Goal: Task Accomplishment & Management: Use online tool/utility

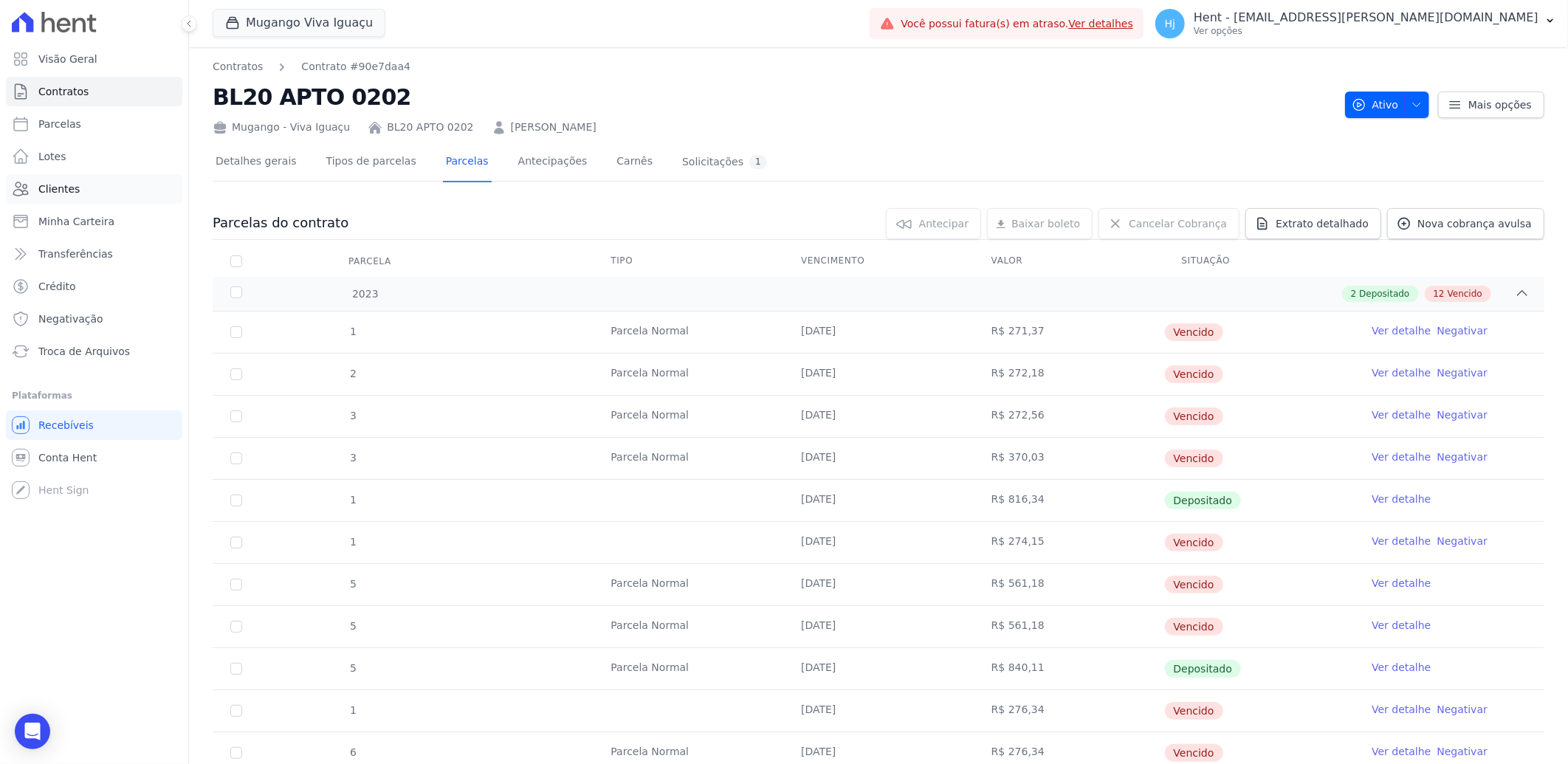
click at [49, 185] on span "Clientes" at bounding box center [59, 189] width 41 height 15
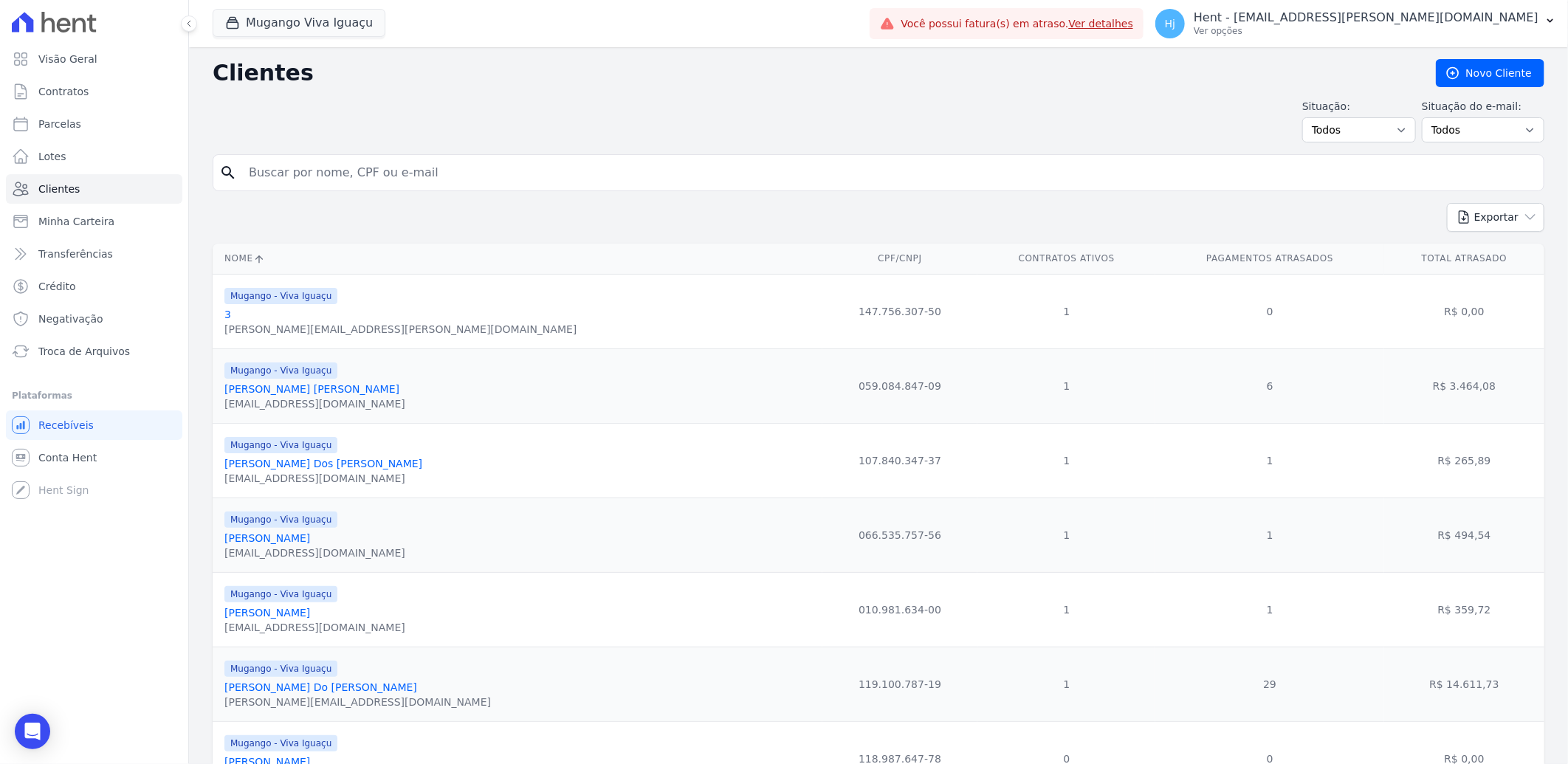
click at [351, 168] on input "search" at bounding box center [888, 172] width 1298 height 29
paste input "[PERSON_NAME] [PERSON_NAME]"
type input "[PERSON_NAME] [PERSON_NAME]"
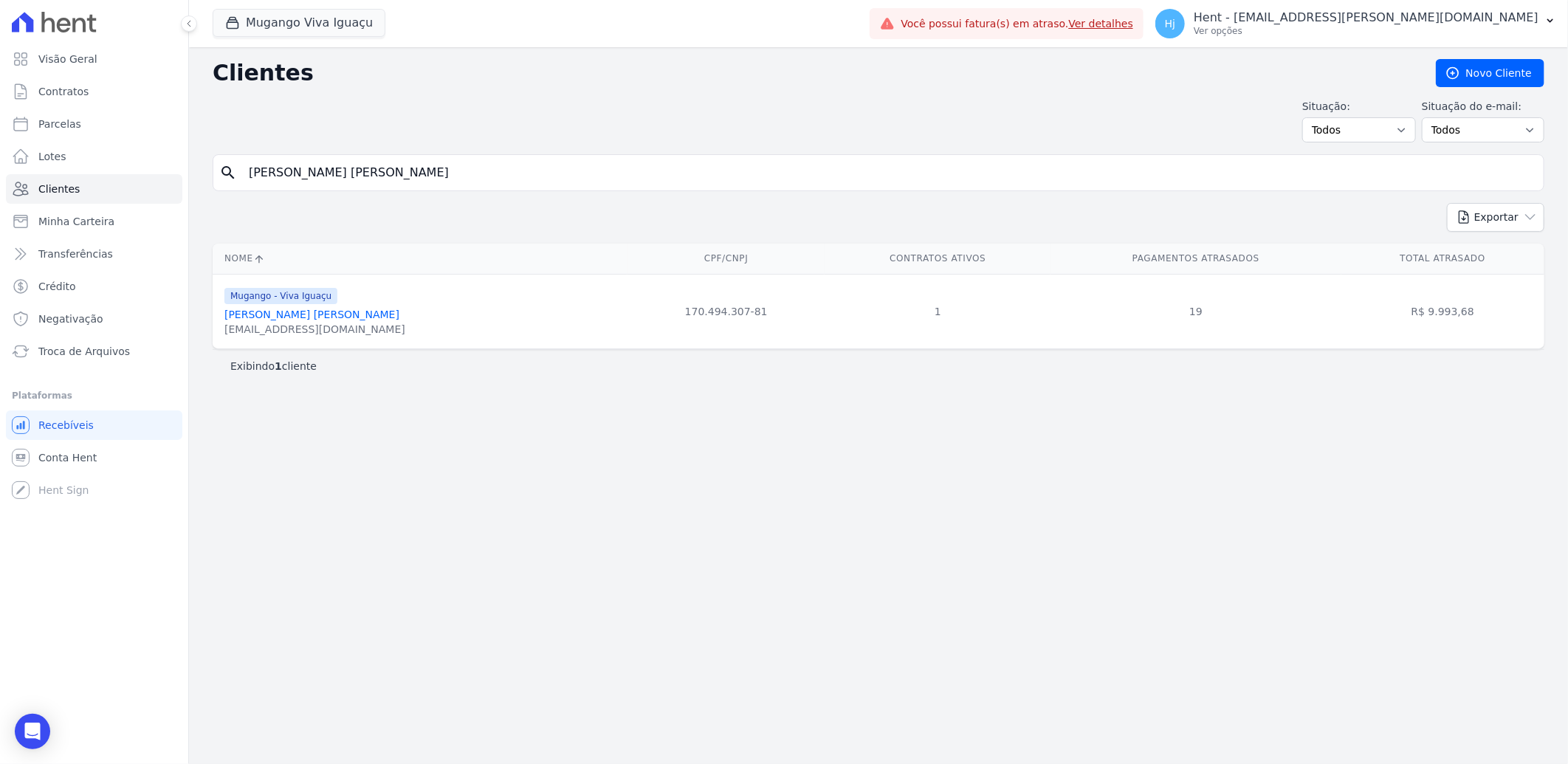
click at [338, 314] on link "[PERSON_NAME] [PERSON_NAME]" at bounding box center [312, 314] width 175 height 12
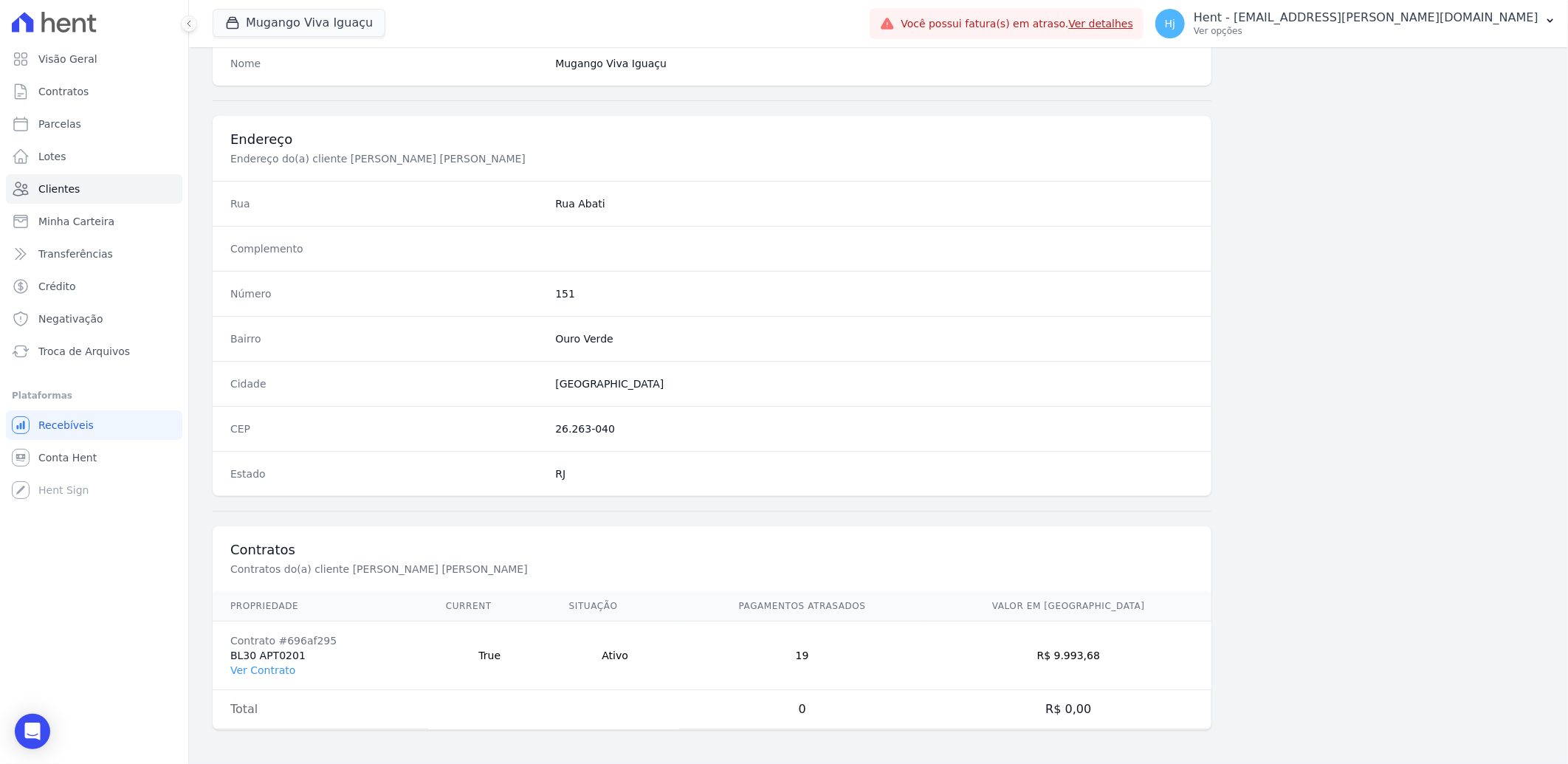
scroll to position [618, 0]
click at [270, 669] on link "Ver Contrato" at bounding box center [263, 668] width 65 height 12
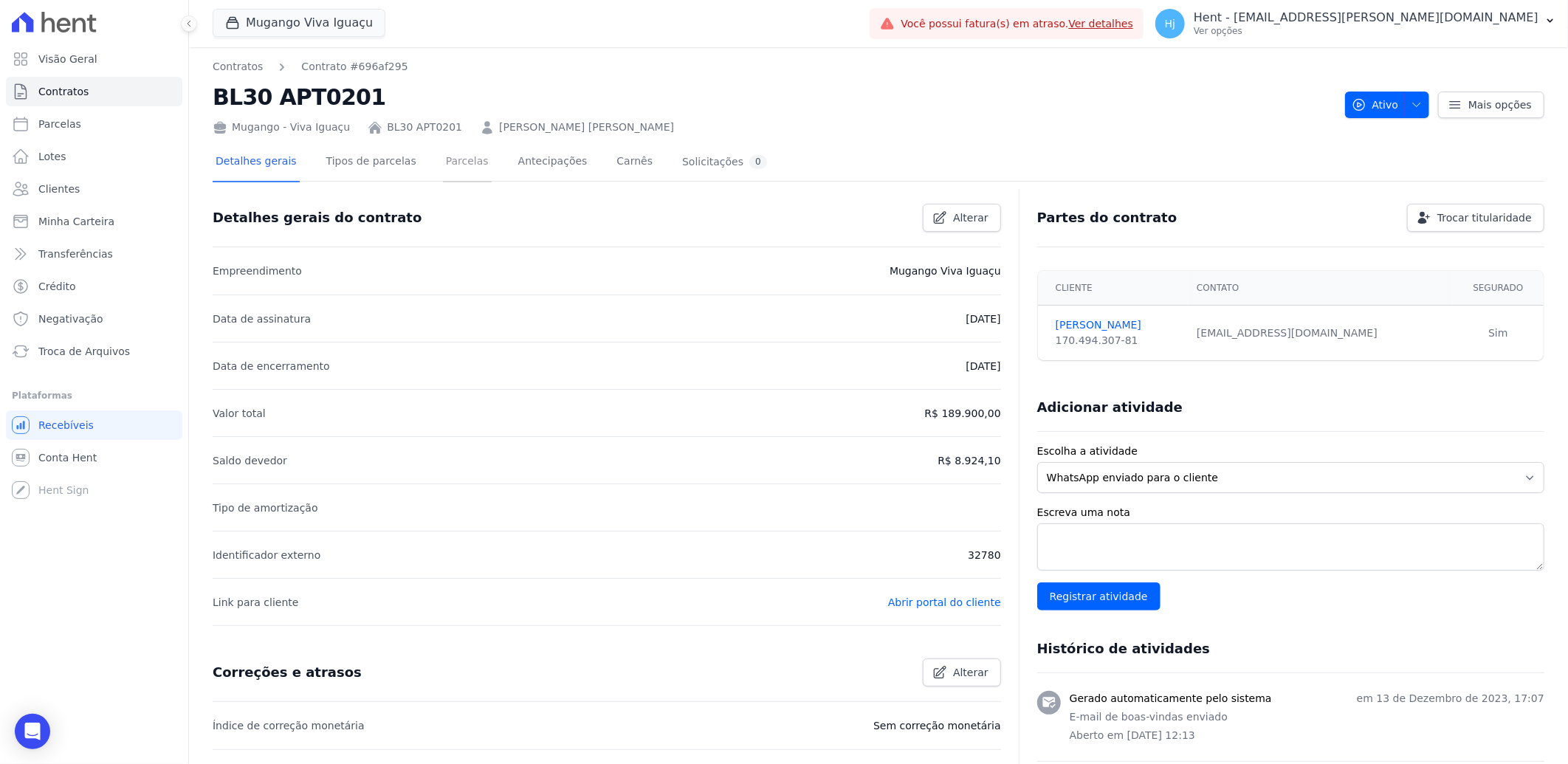
click at [443, 163] on link "Parcelas" at bounding box center [467, 163] width 49 height 39
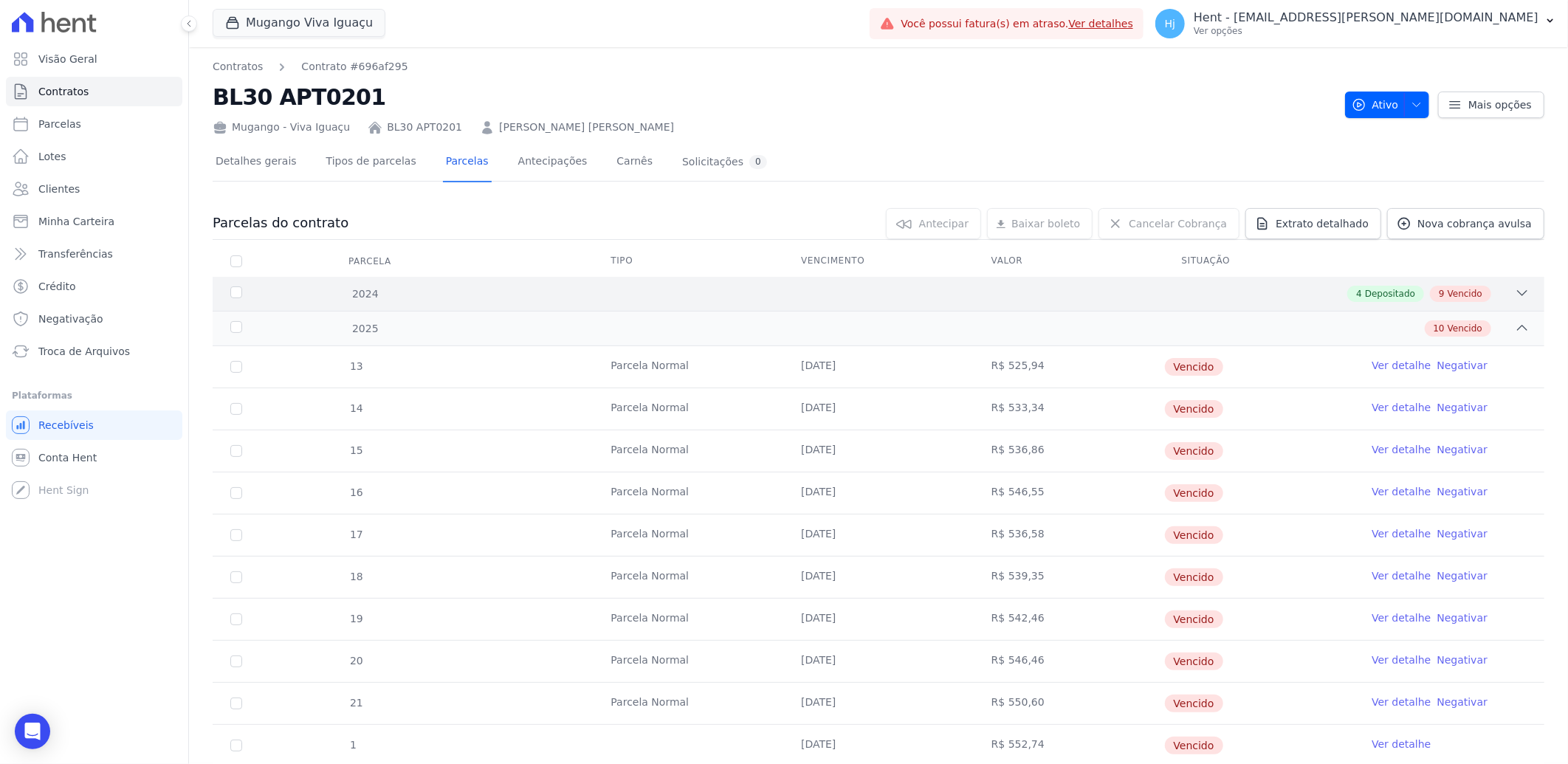
click at [980, 284] on div "2024 4 Depositado 9 Vencido" at bounding box center [879, 293] width 1332 height 34
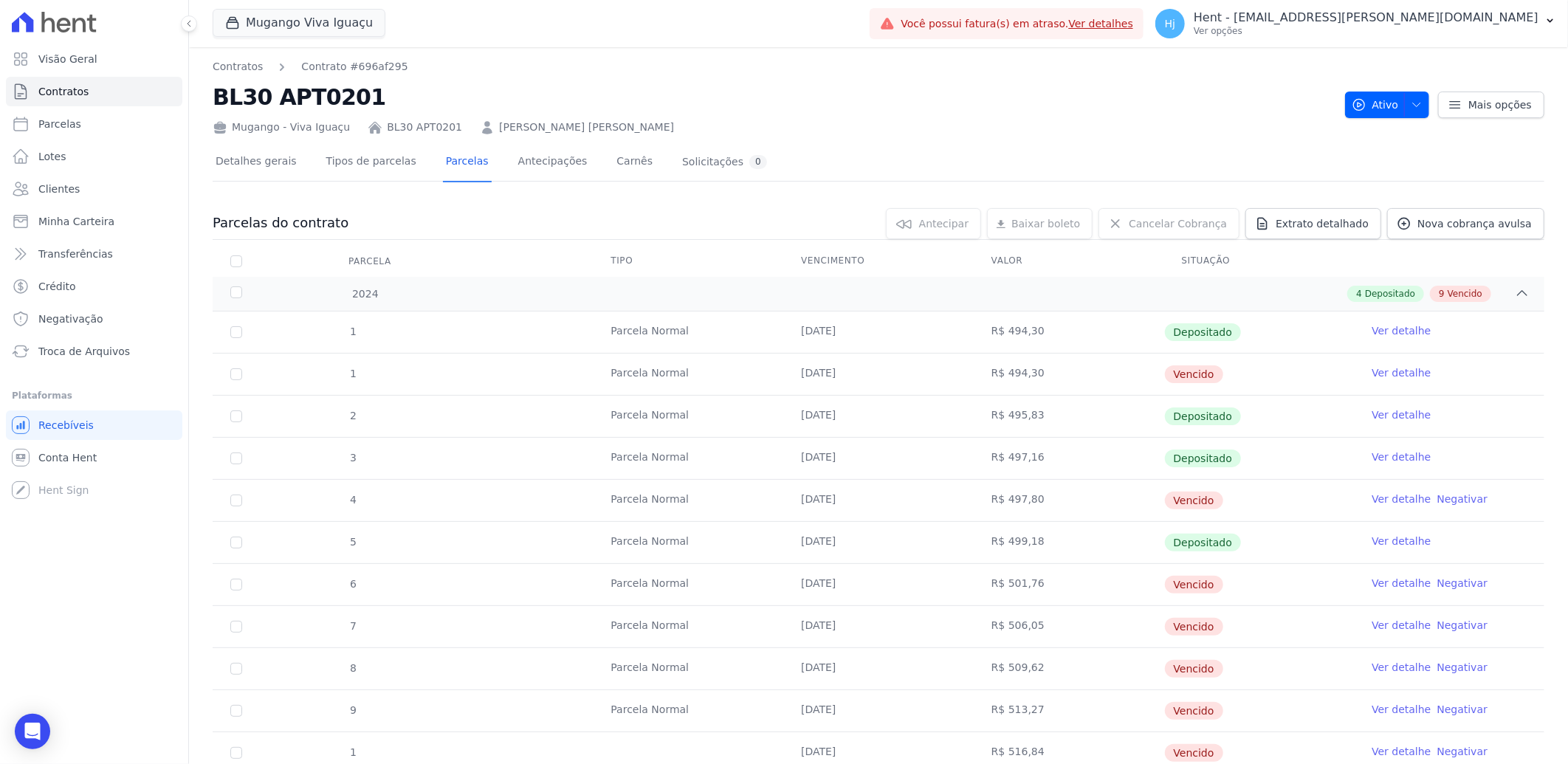
click at [535, 127] on link "[PERSON_NAME] [PERSON_NAME]" at bounding box center [586, 127] width 175 height 15
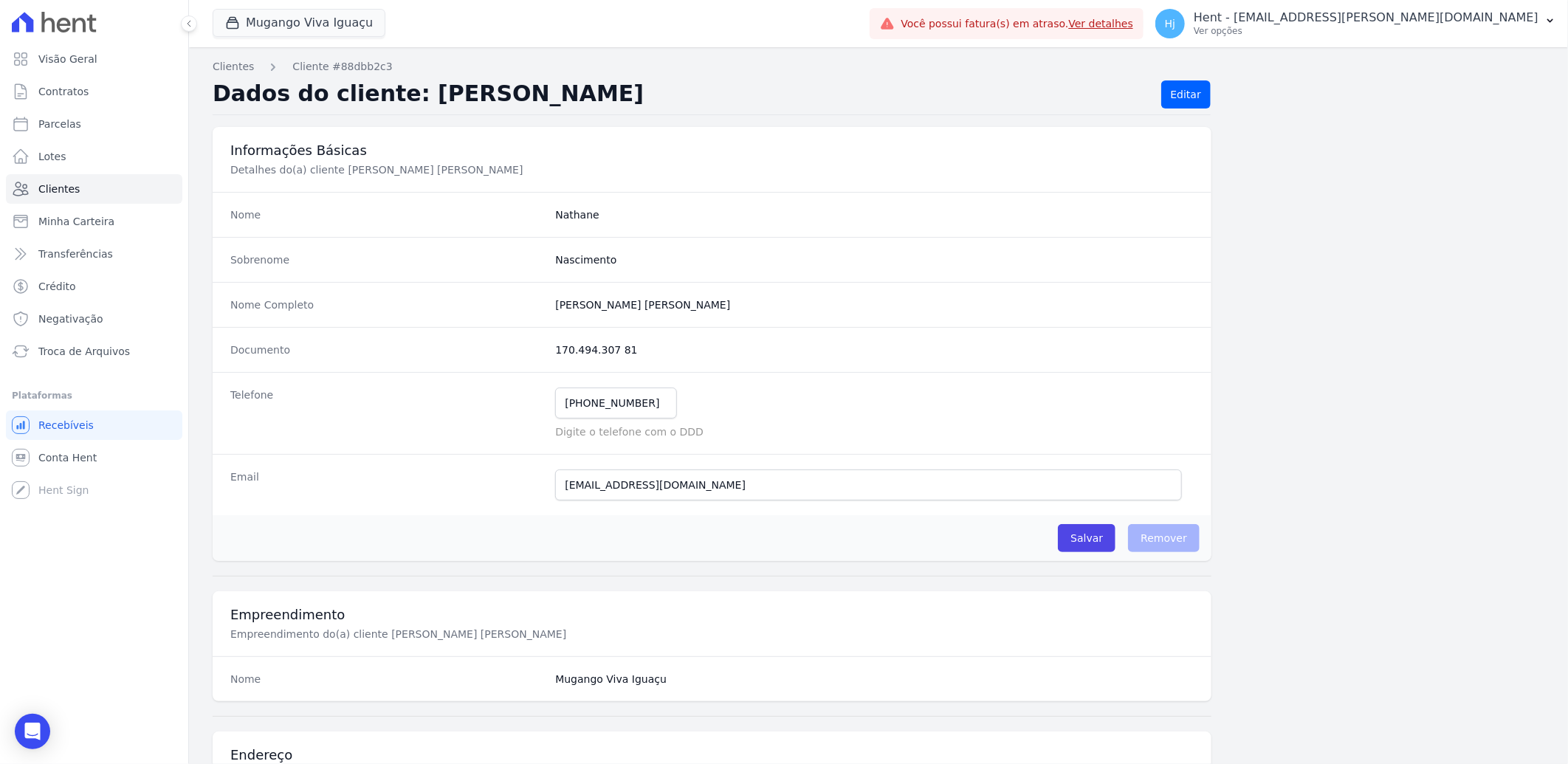
drag, startPoint x: 555, startPoint y: 303, endPoint x: 684, endPoint y: 300, distance: 129.0
click at [684, 300] on completo "[PERSON_NAME] [PERSON_NAME]" at bounding box center [874, 304] width 638 height 15
copy completo "[PERSON_NAME] [PERSON_NAME]"
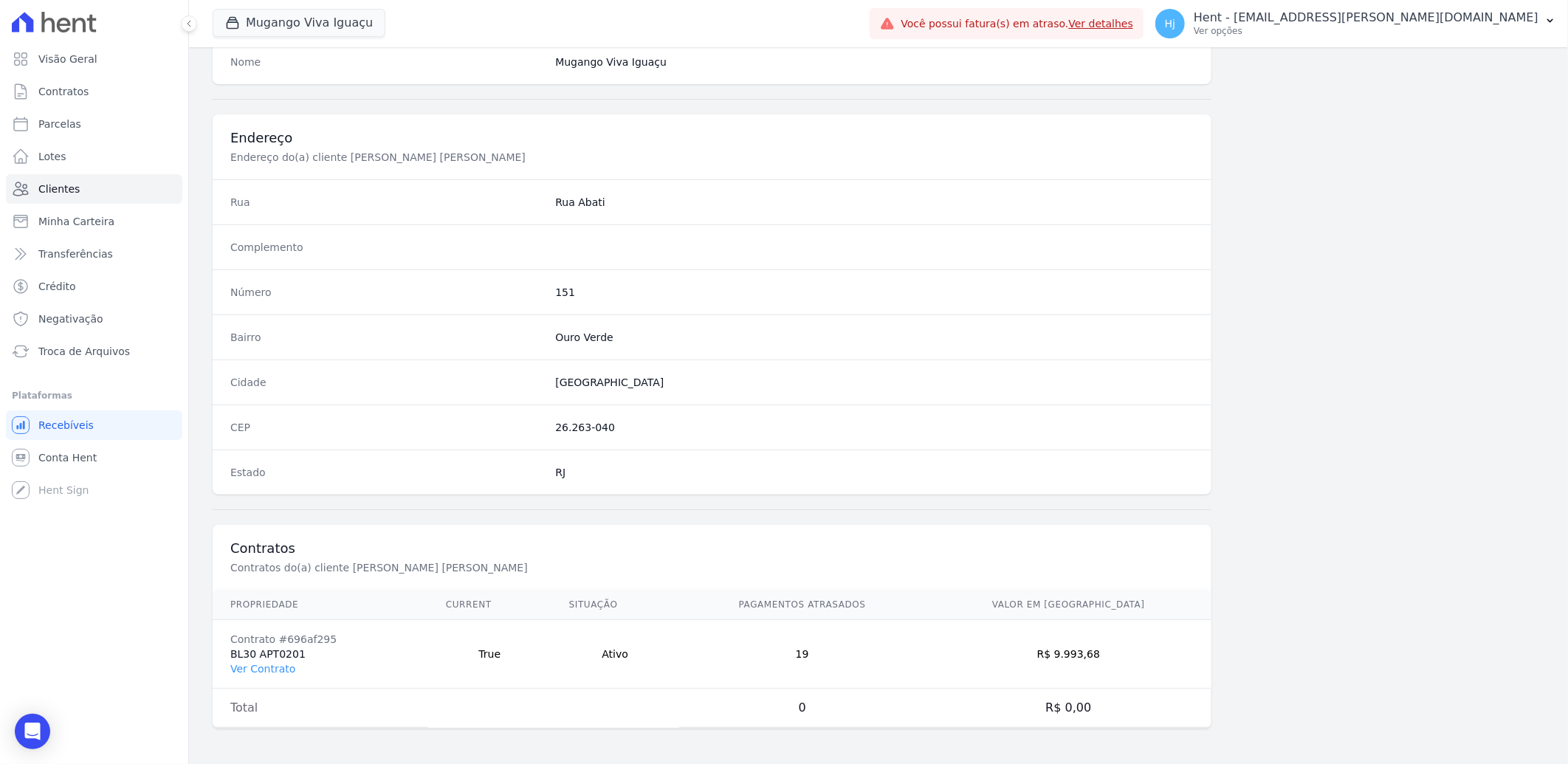
scroll to position [618, 0]
click at [258, 668] on link "Ver Contrato" at bounding box center [263, 668] width 65 height 12
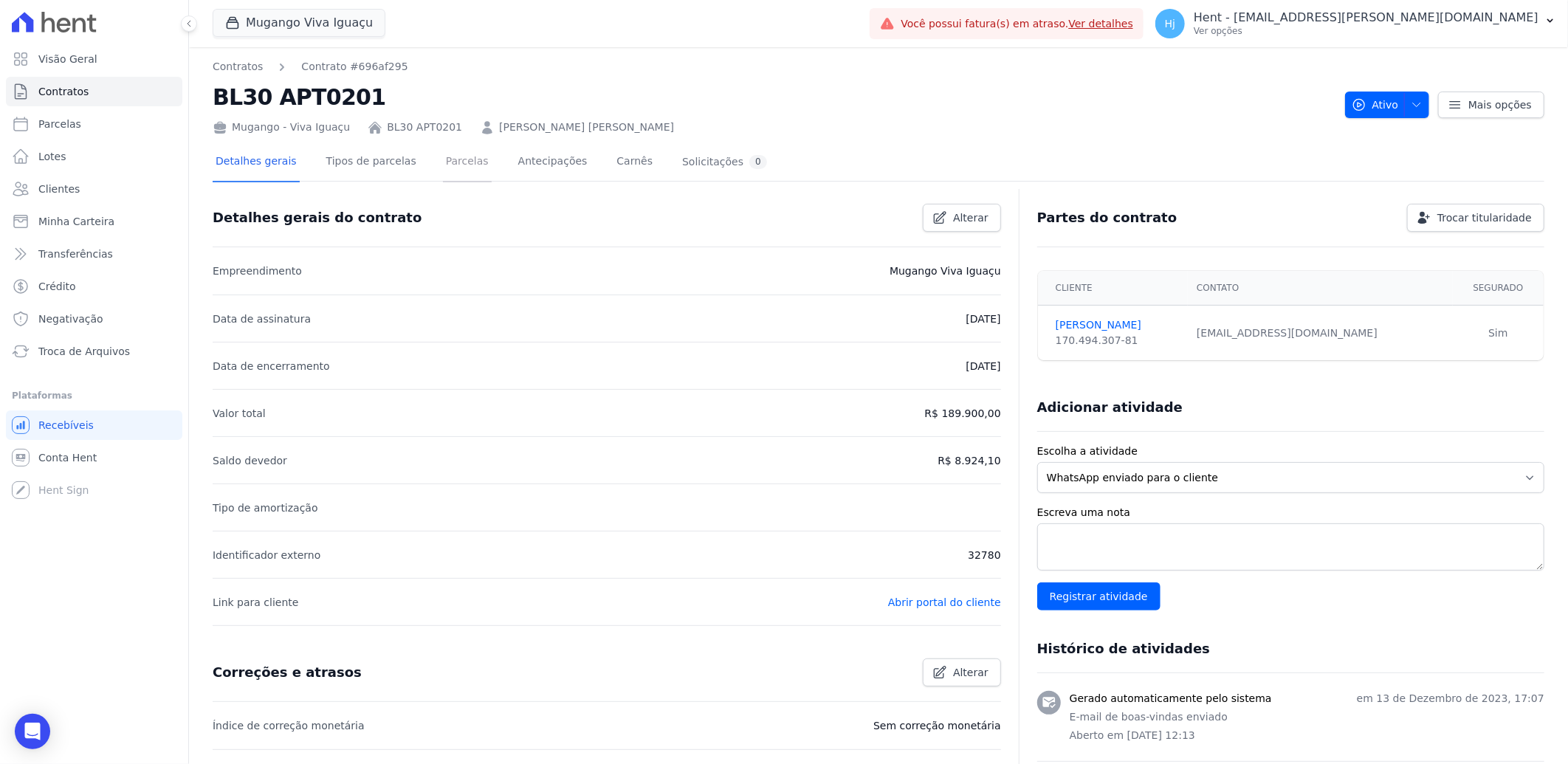
click at [449, 150] on link "Parcelas" at bounding box center [467, 163] width 49 height 39
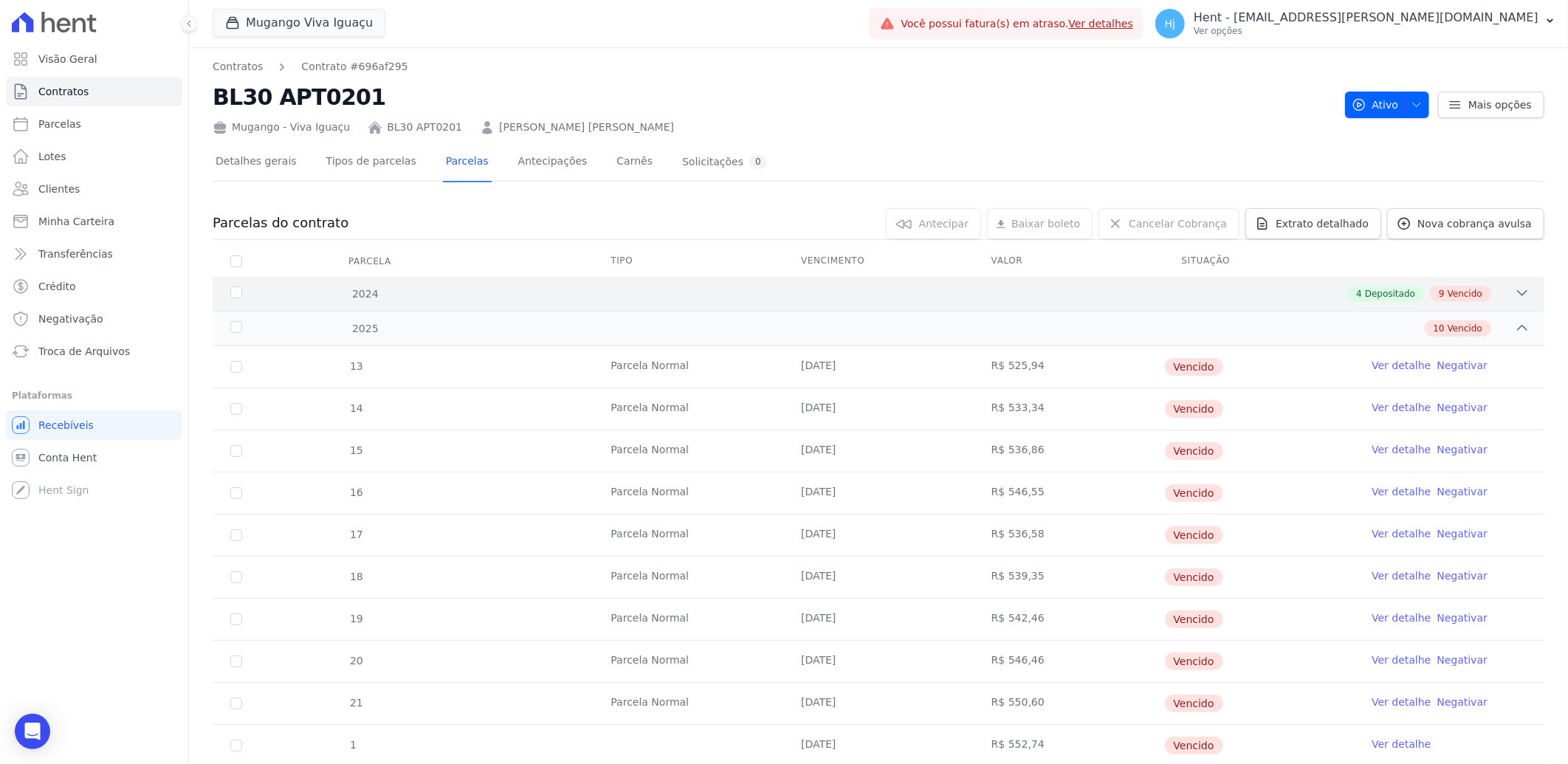
click at [1109, 298] on div "4 Depositado 9 Vencido" at bounding box center [944, 294] width 1171 height 16
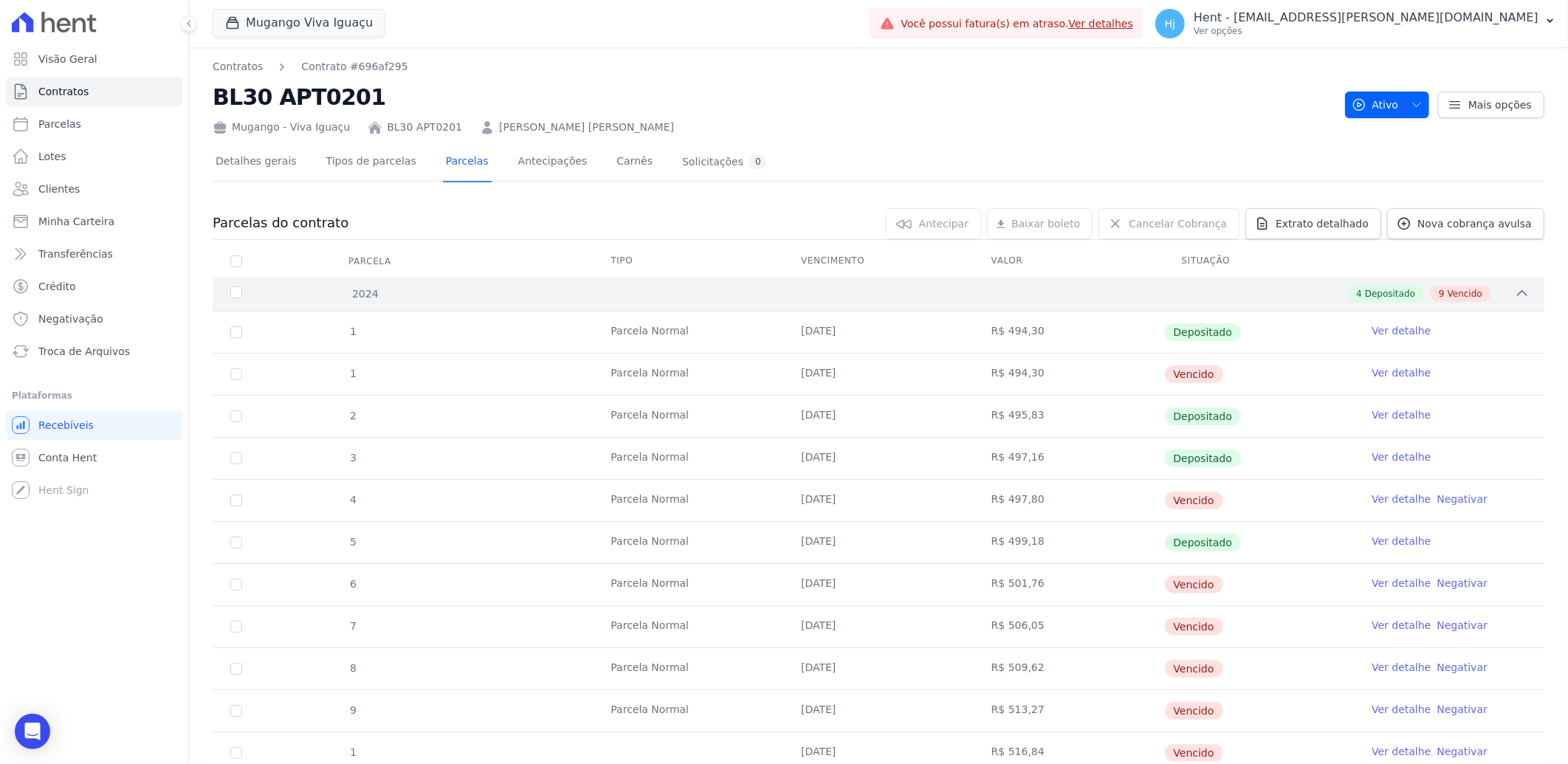
click at [1109, 296] on div "4 Depositado 9 Vencido" at bounding box center [944, 294] width 1171 height 16
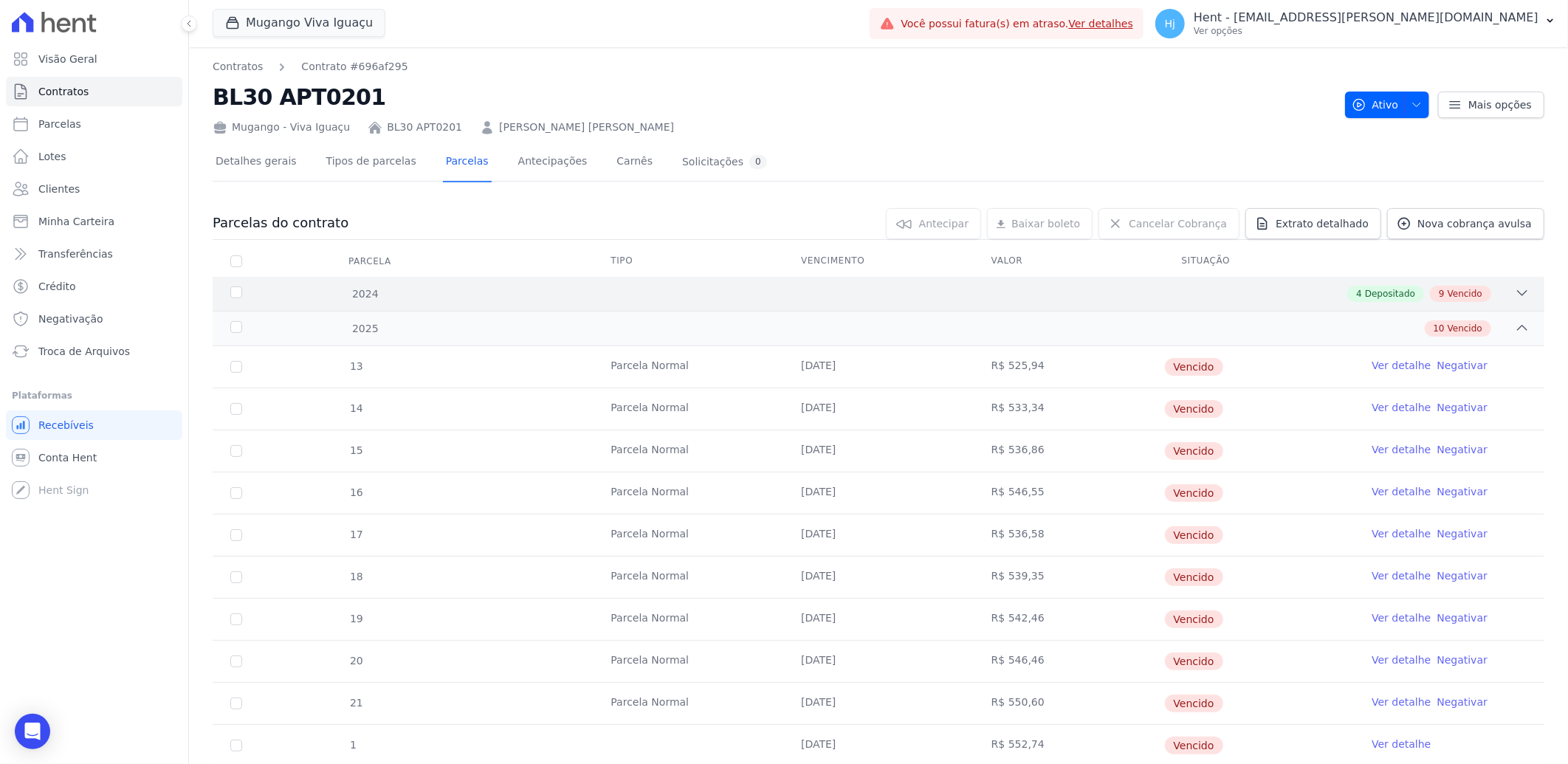
click at [1071, 282] on div "2024 4 Depositado 9 Vencido" at bounding box center [879, 293] width 1332 height 34
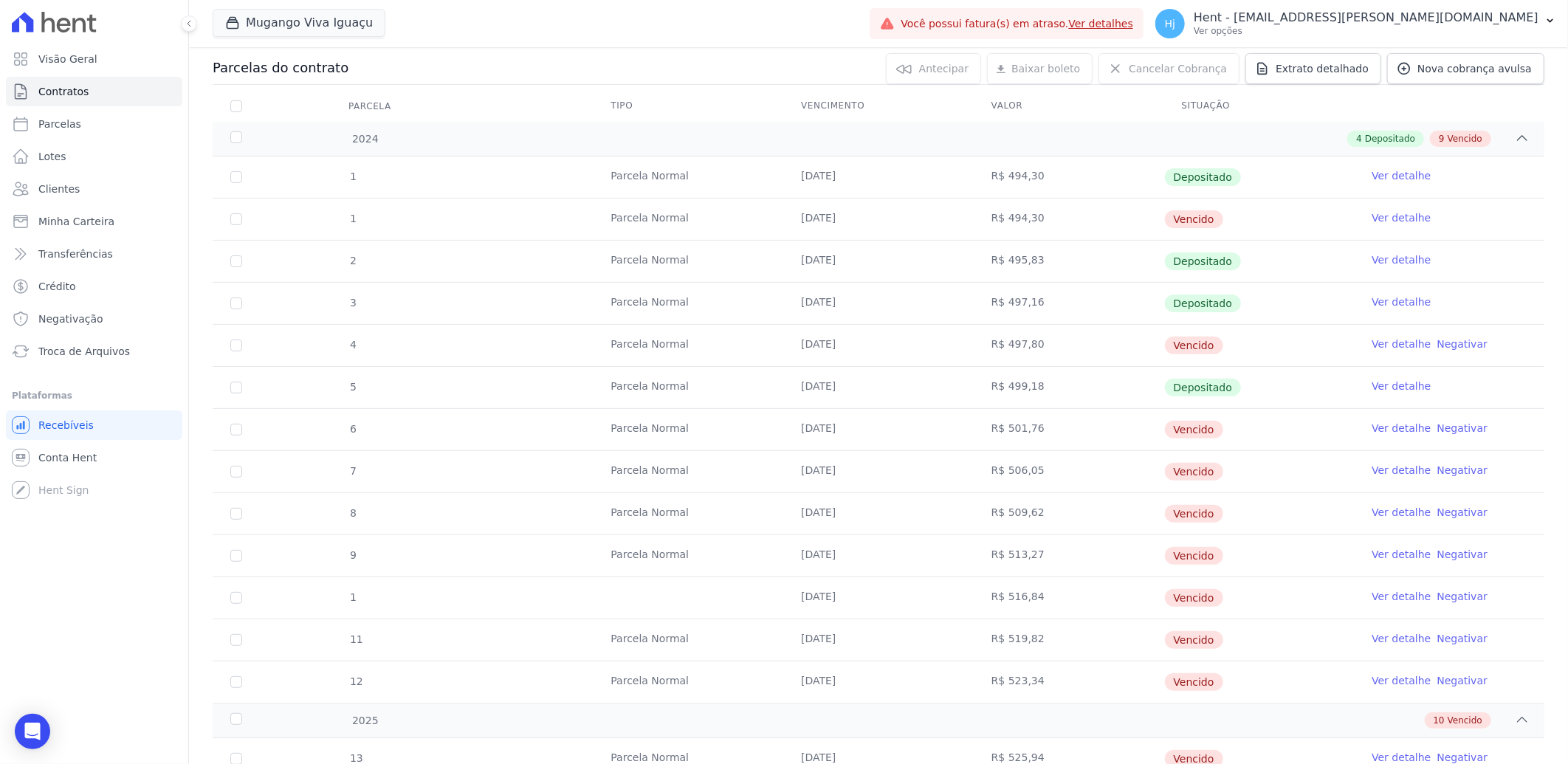
scroll to position [164, 0]
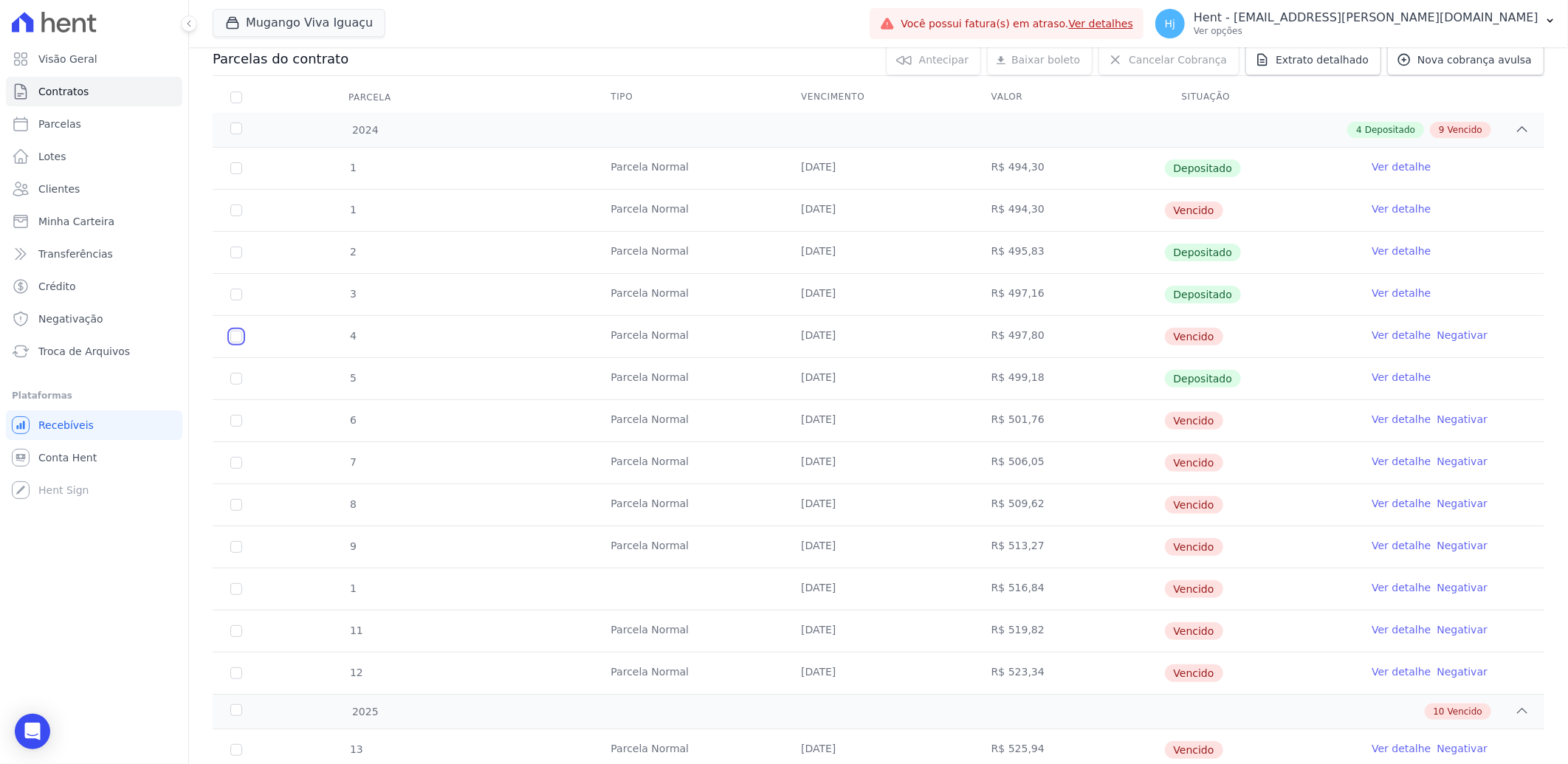
click at [235, 336] on input "checkbox" at bounding box center [236, 336] width 12 height 12
checkbox input "true"
click at [233, 417] on input "checkbox" at bounding box center [236, 421] width 12 height 12
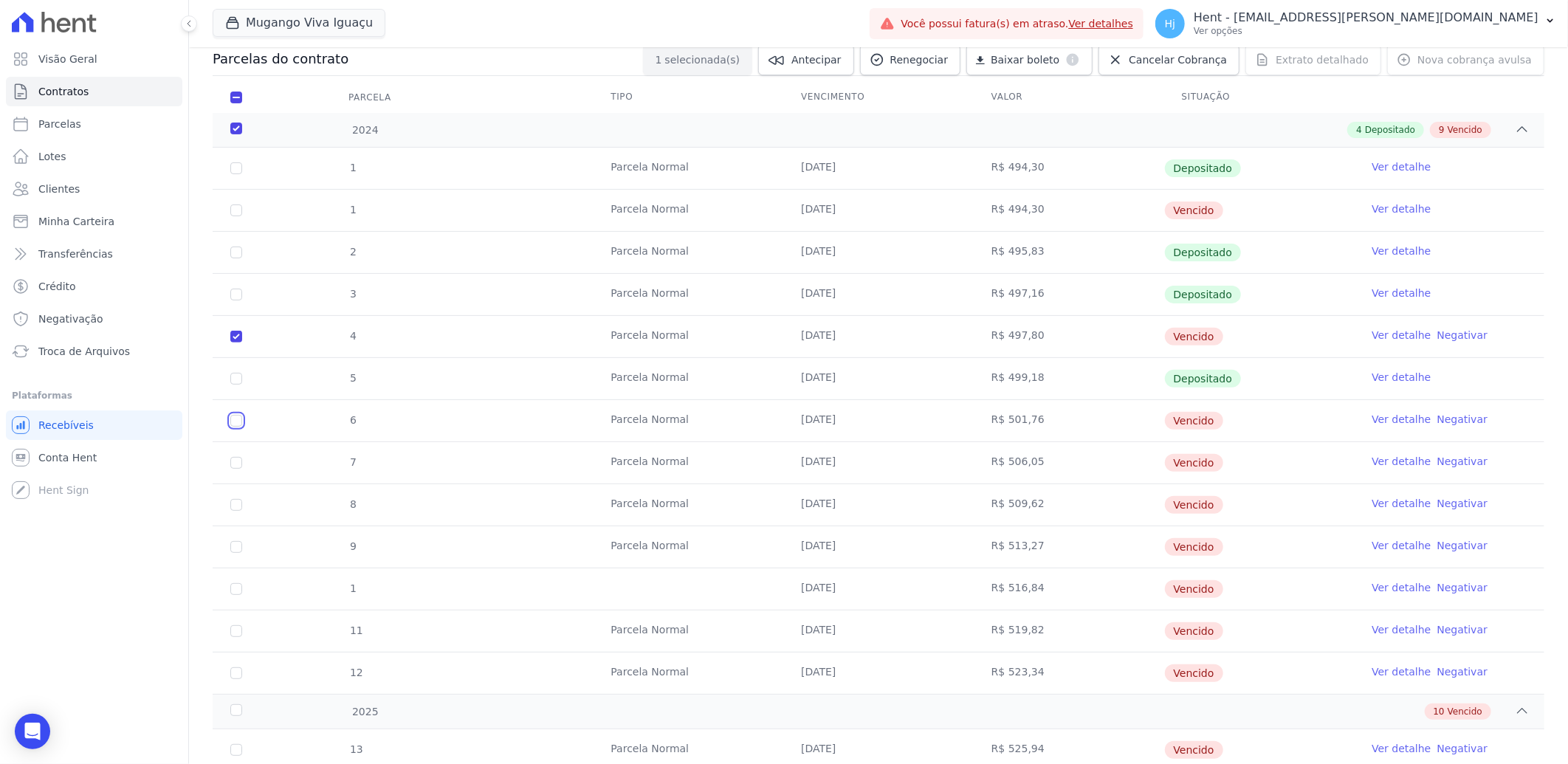
checkbox input "true"
click at [237, 467] on input "checkbox" at bounding box center [236, 463] width 12 height 12
checkbox input "true"
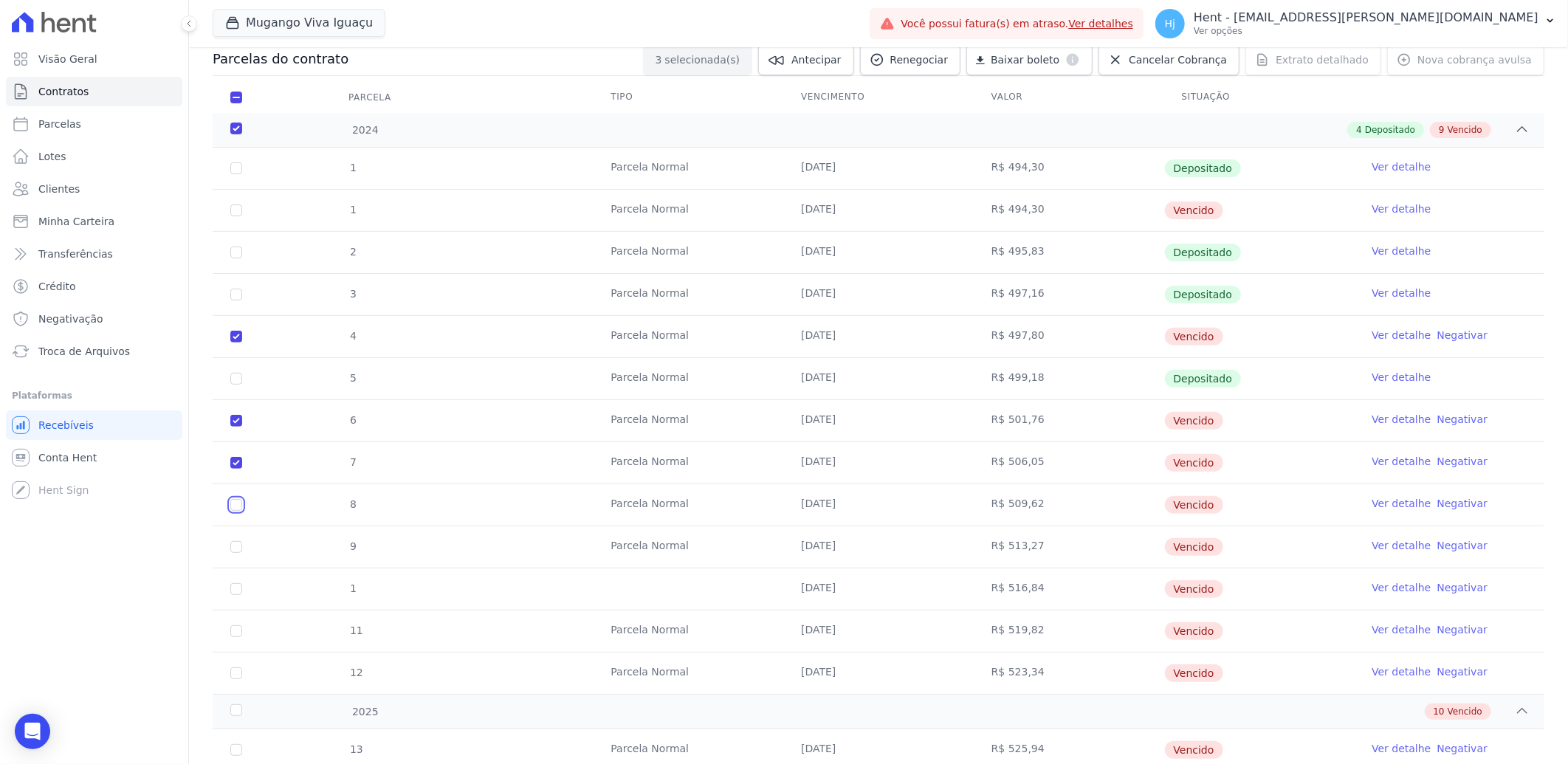
click at [237, 505] on input "checkbox" at bounding box center [236, 504] width 12 height 12
checkbox input "true"
click at [237, 547] on input "checkbox" at bounding box center [236, 547] width 12 height 12
checkbox input "true"
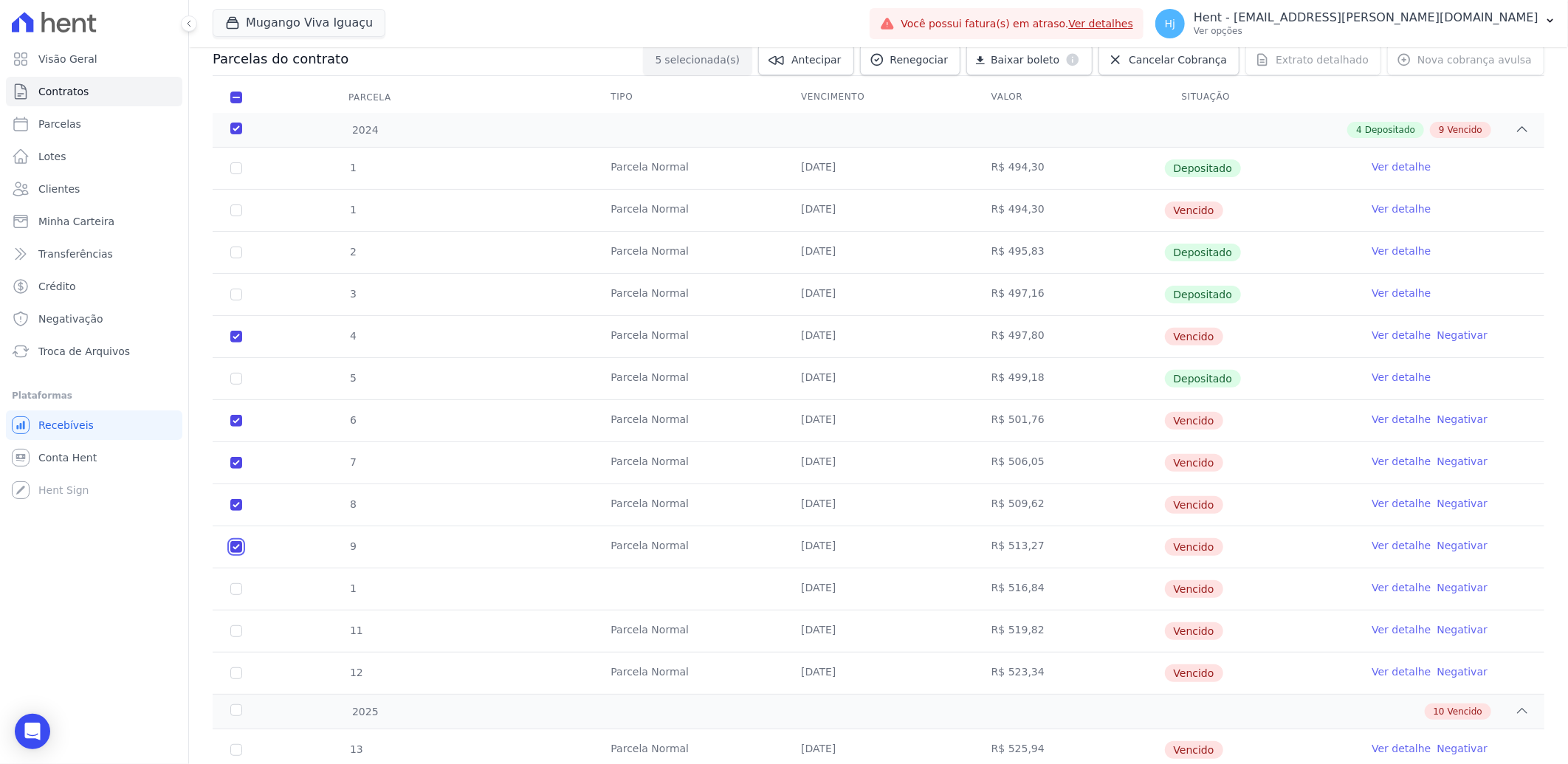
checkbox input "true"
click at [237, 590] on input "checkbox" at bounding box center [236, 589] width 12 height 12
checkbox input "true"
click at [233, 630] on input "checkbox" at bounding box center [236, 631] width 12 height 12
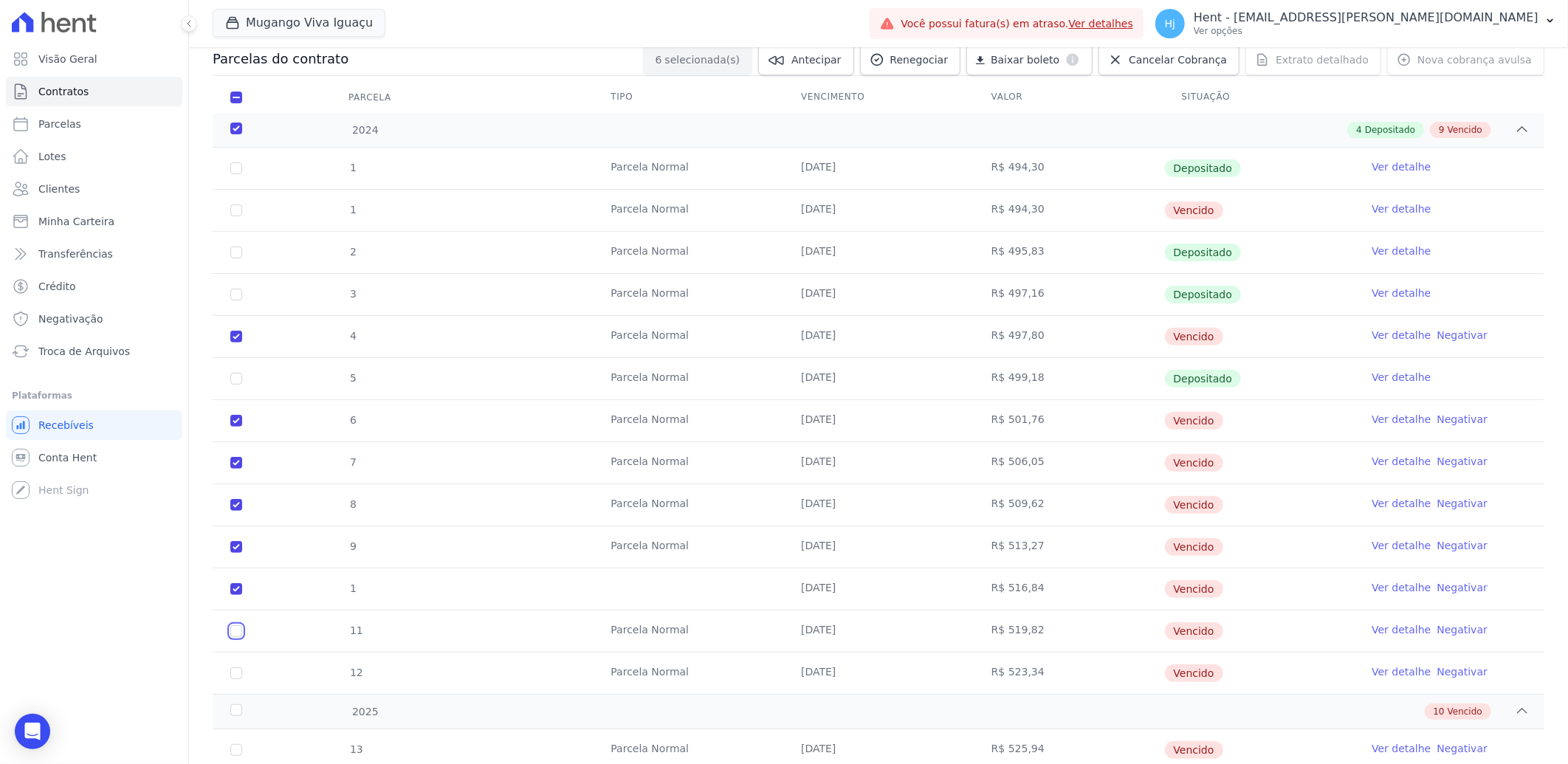
checkbox input "true"
drag, startPoint x: 238, startPoint y: 674, endPoint x: 319, endPoint y: 614, distance: 100.8
click at [237, 673] on input "checkbox" at bounding box center [236, 673] width 12 height 12
checkbox input "true"
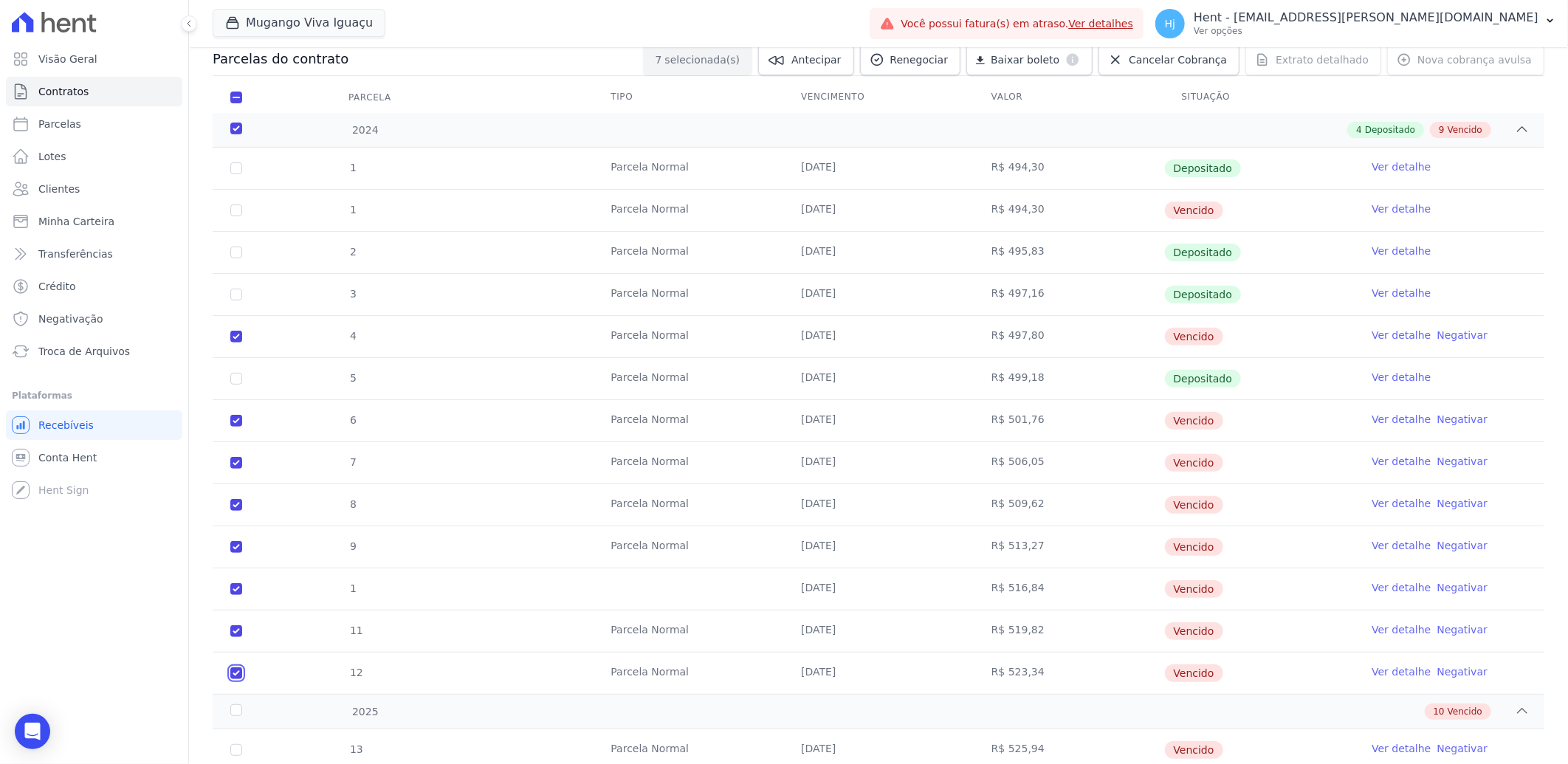
checkbox input "true"
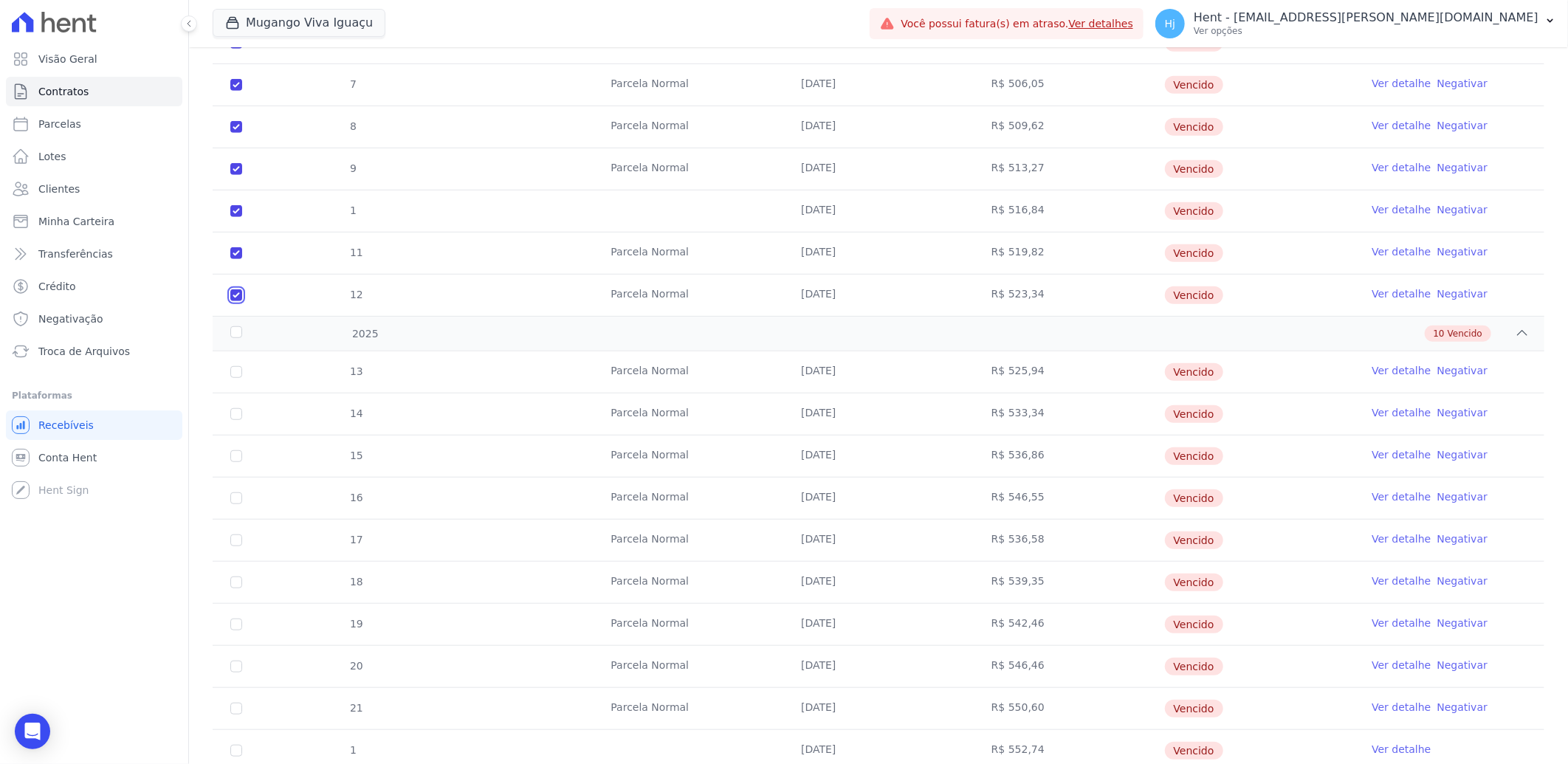
scroll to position [594, 0]
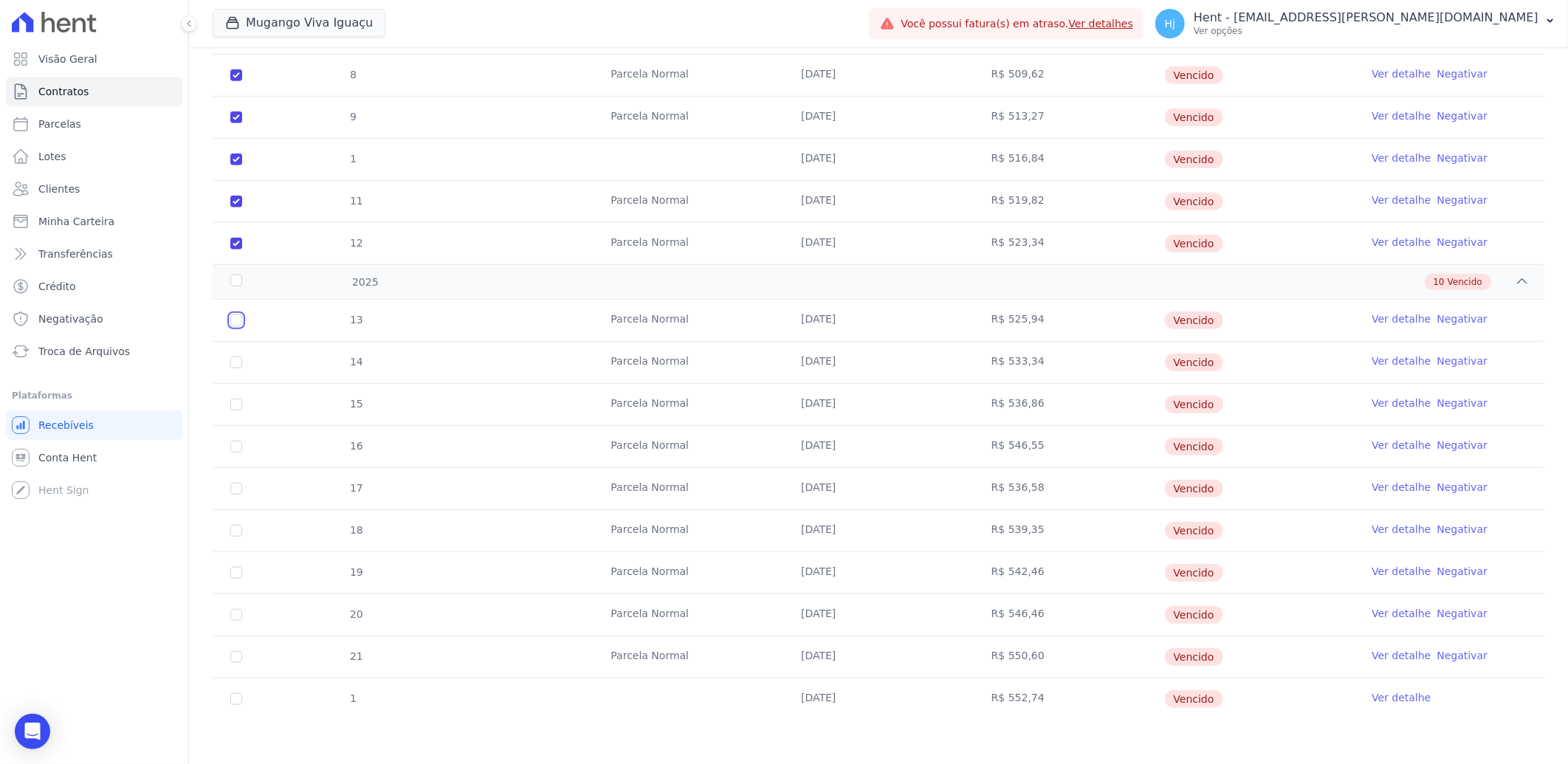
click at [237, 319] on input "checkbox" at bounding box center [236, 320] width 12 height 12
checkbox input "true"
click at [237, 366] on input "checkbox" at bounding box center [236, 362] width 12 height 12
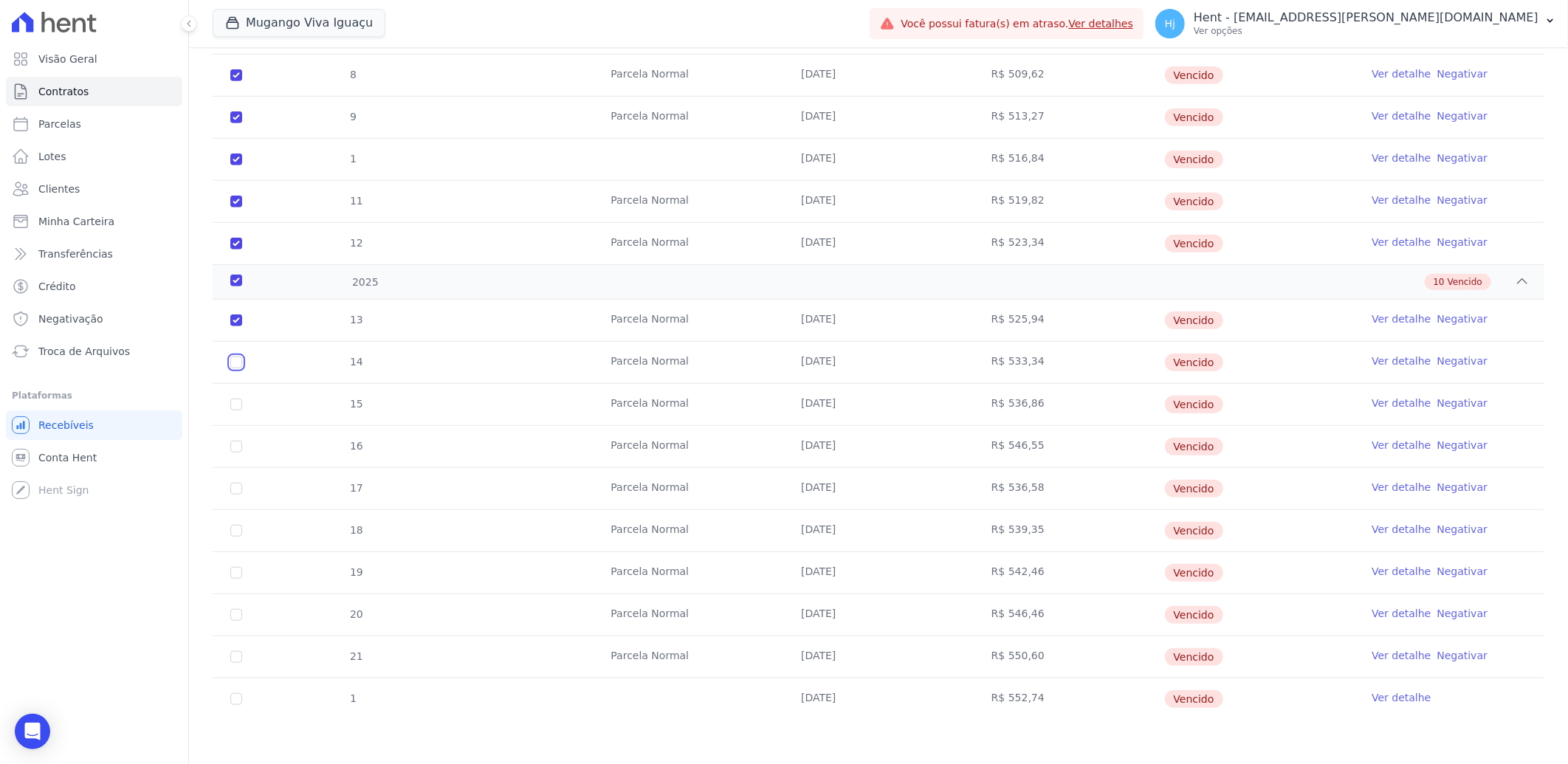
checkbox input "true"
click at [237, 404] on input "checkbox" at bounding box center [236, 404] width 12 height 12
checkbox input "true"
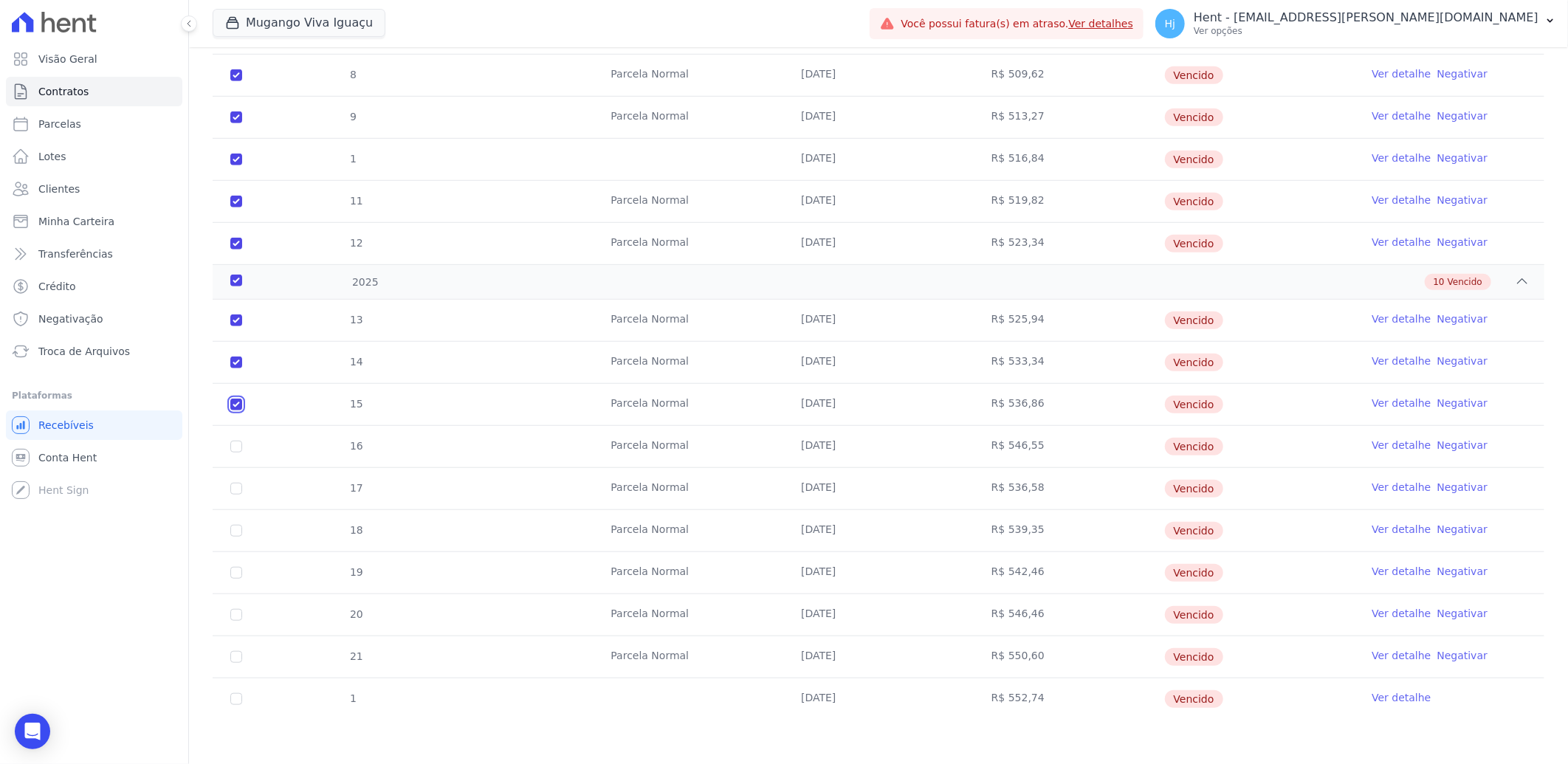
checkbox input "true"
click at [234, 448] on input "checkbox" at bounding box center [236, 446] width 12 height 12
checkbox input "true"
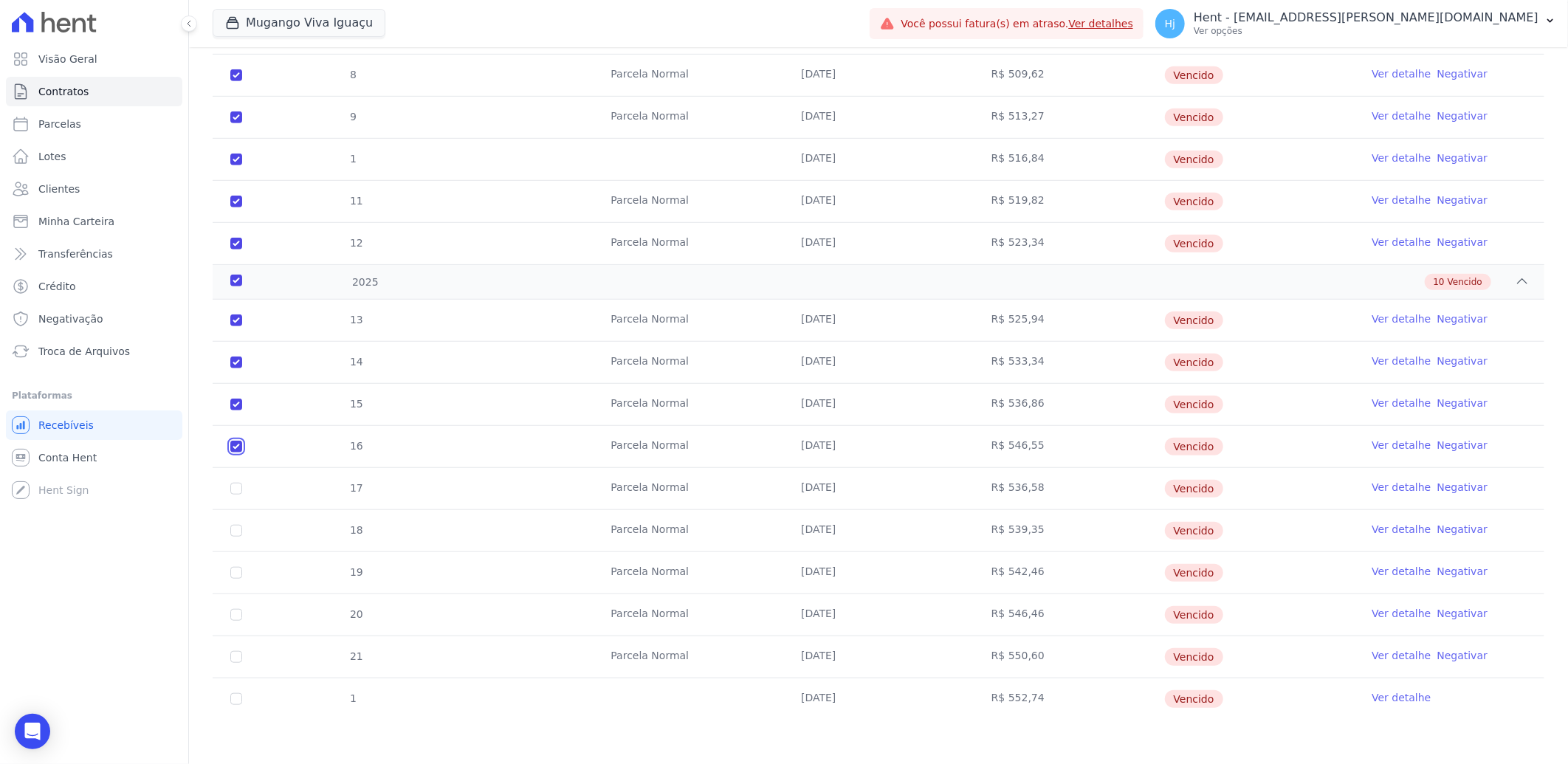
checkbox input "true"
click at [237, 488] on input "checkbox" at bounding box center [236, 488] width 12 height 12
checkbox input "true"
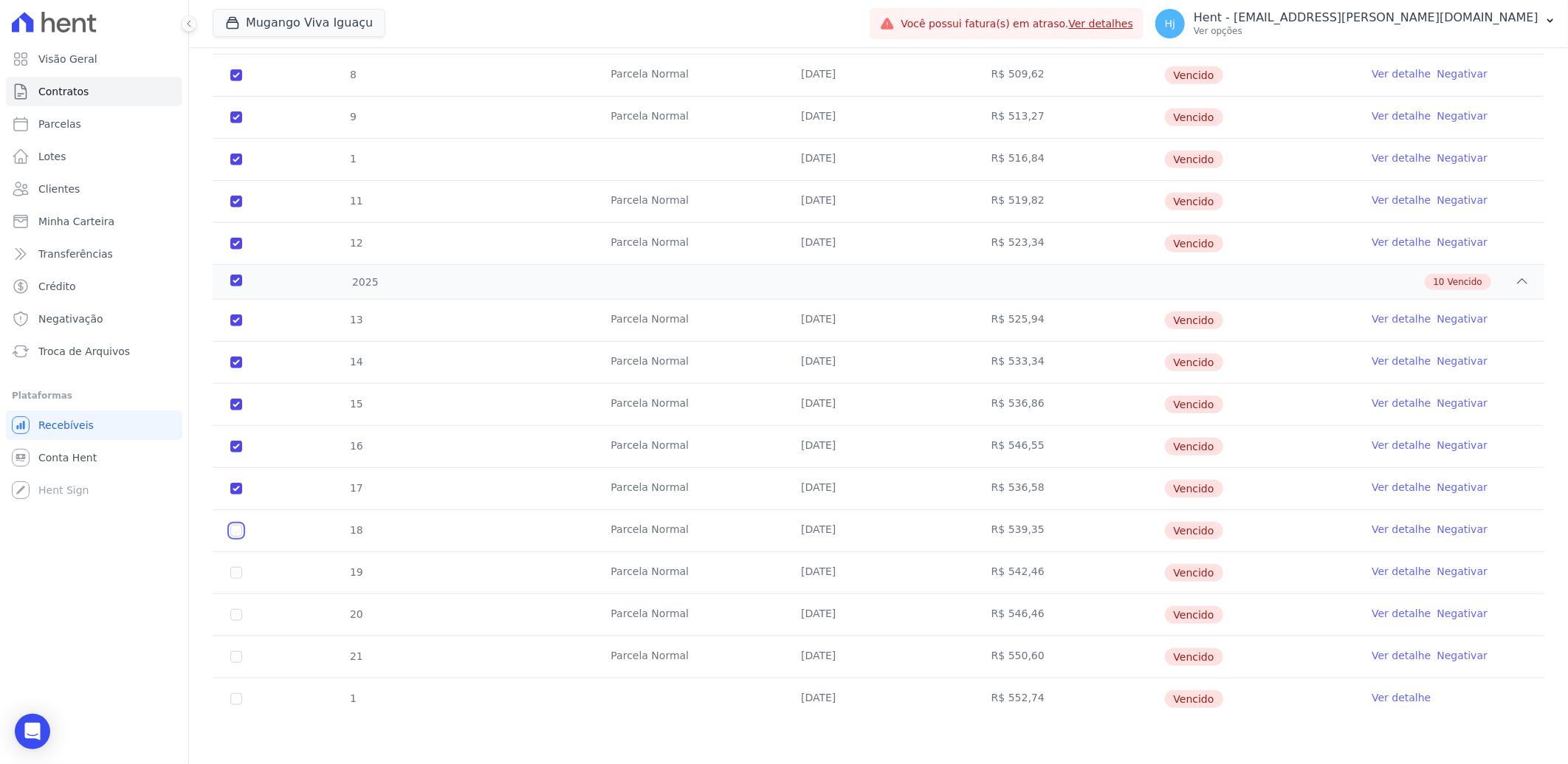
click at [234, 534] on input "checkbox" at bounding box center [236, 531] width 12 height 12
checkbox input "true"
click at [234, 573] on input "checkbox" at bounding box center [236, 573] width 12 height 12
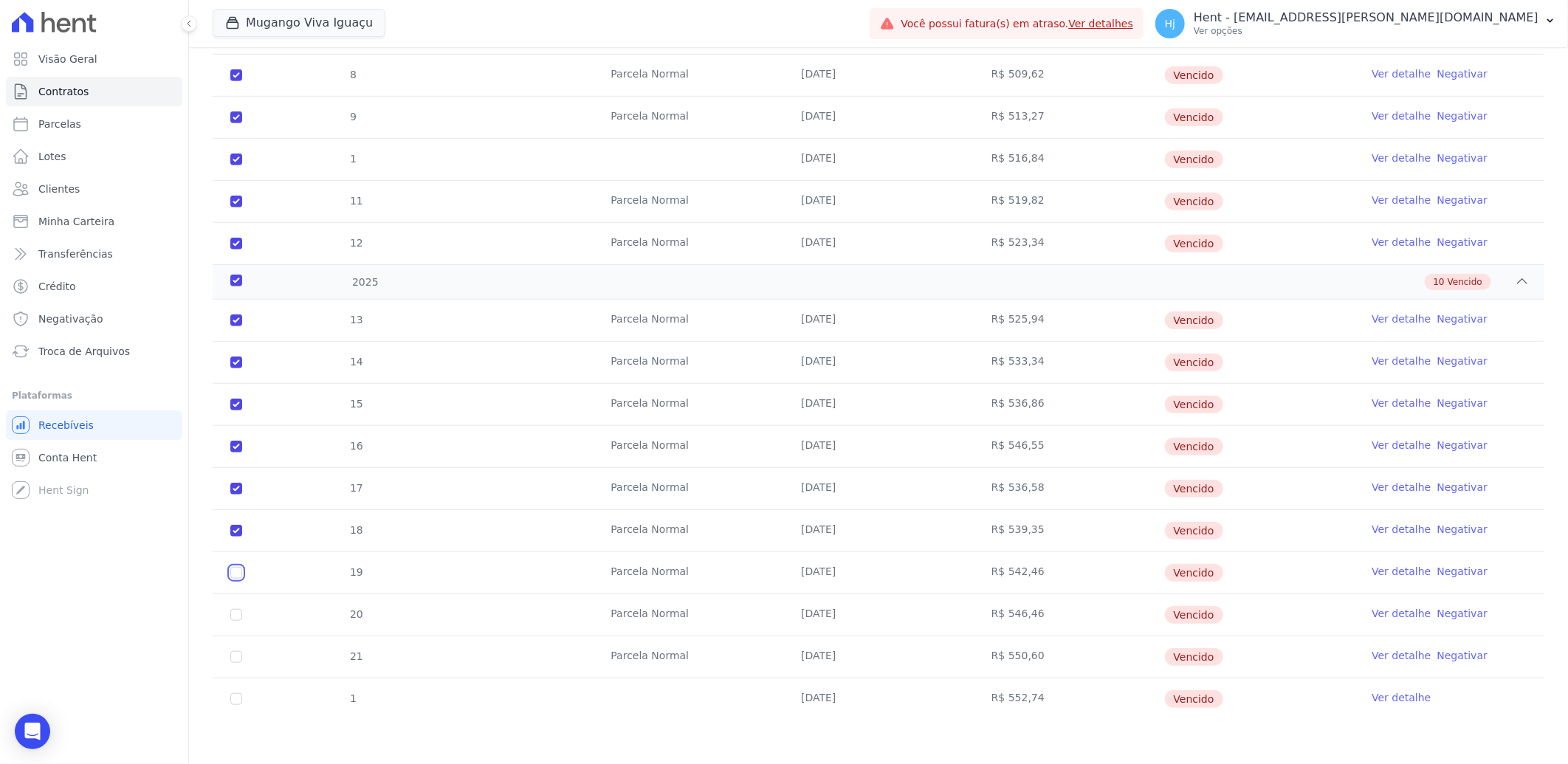
checkbox input "true"
click at [239, 613] on input "checkbox" at bounding box center [236, 614] width 12 height 12
checkbox input "true"
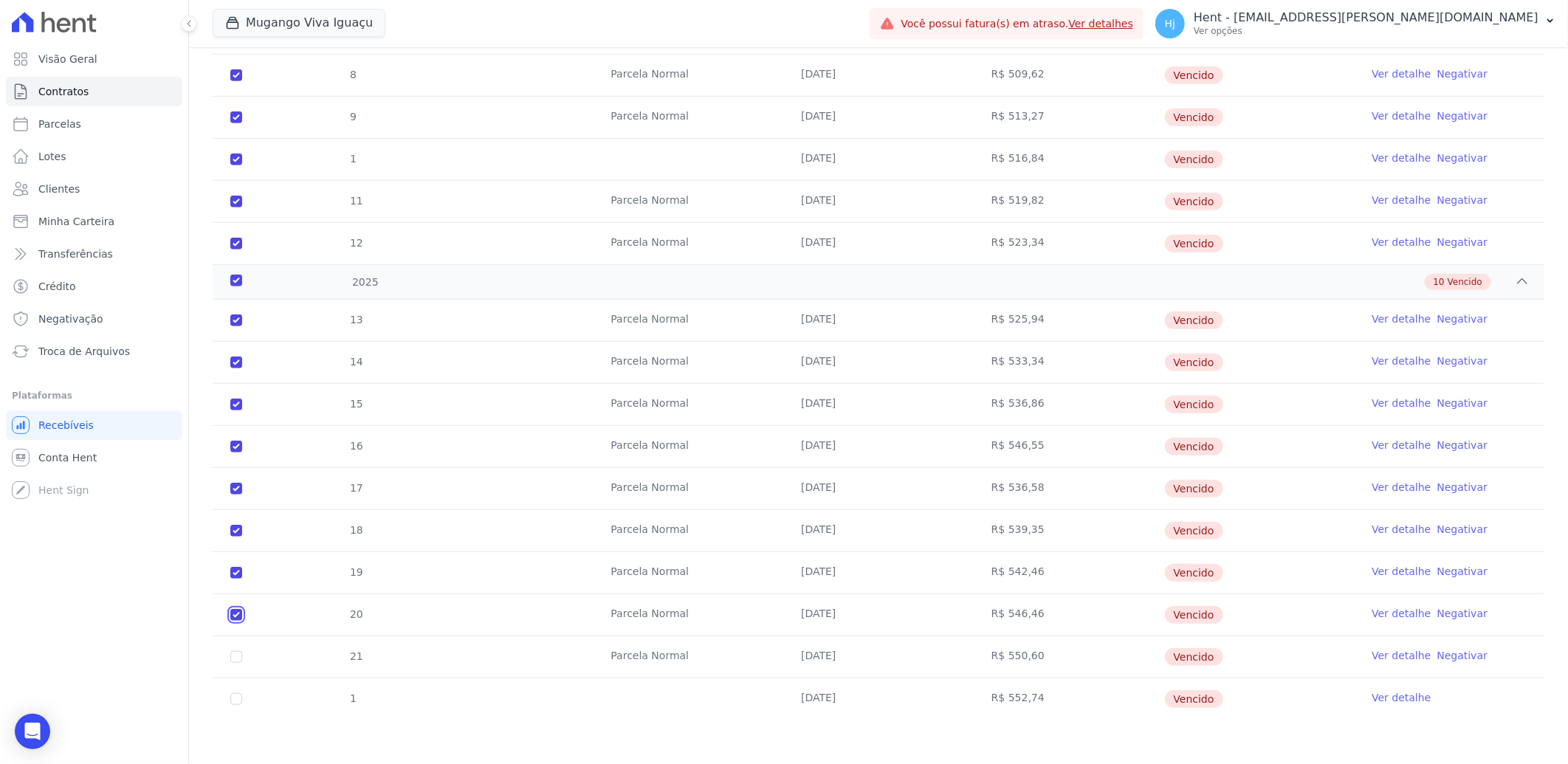
checkbox input "true"
click at [237, 655] on input "checkbox" at bounding box center [236, 656] width 12 height 12
checkbox input "true"
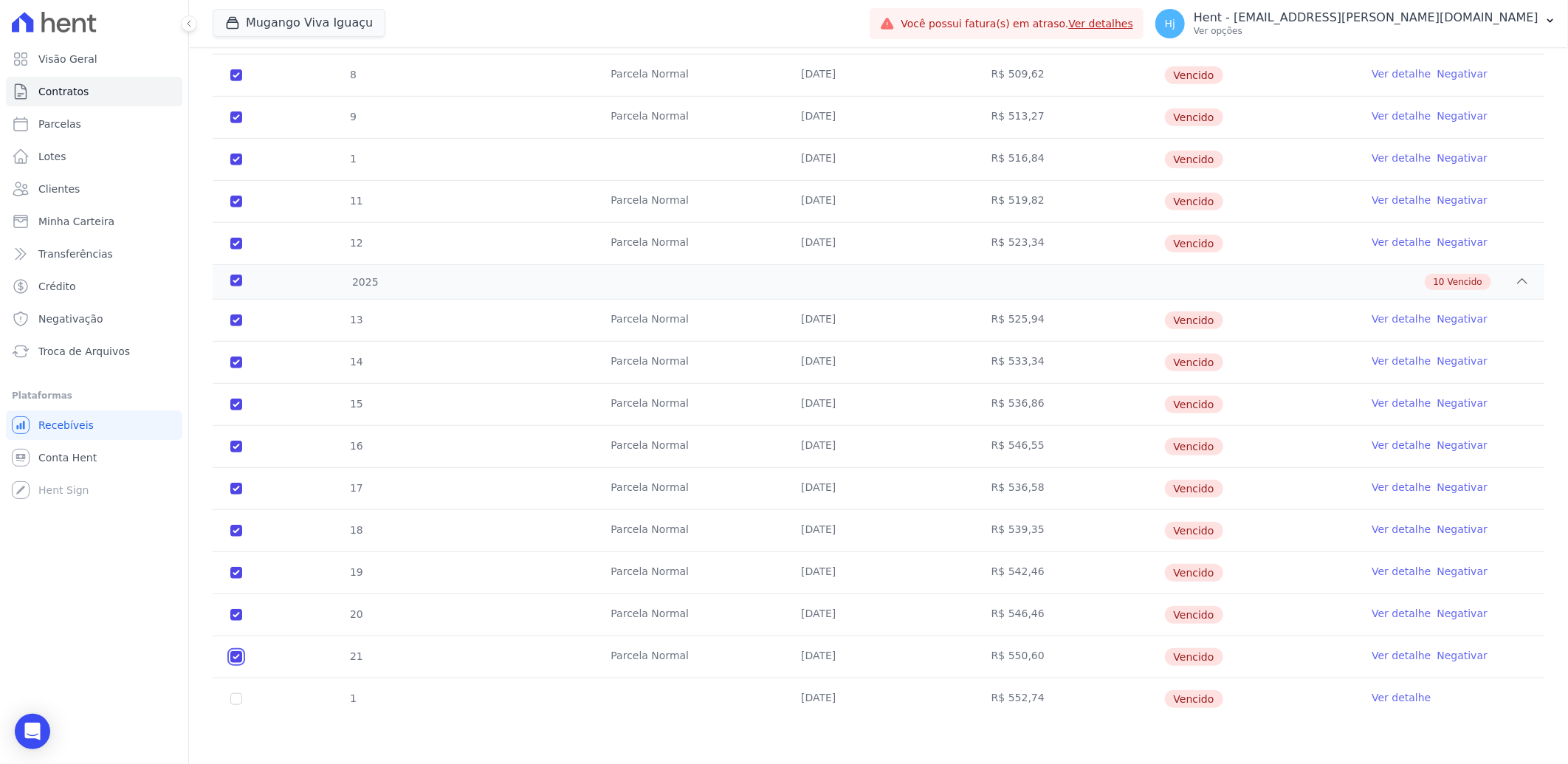
checkbox input "true"
click at [237, 701] on input "checkbox" at bounding box center [236, 699] width 12 height 12
checkbox input "true"
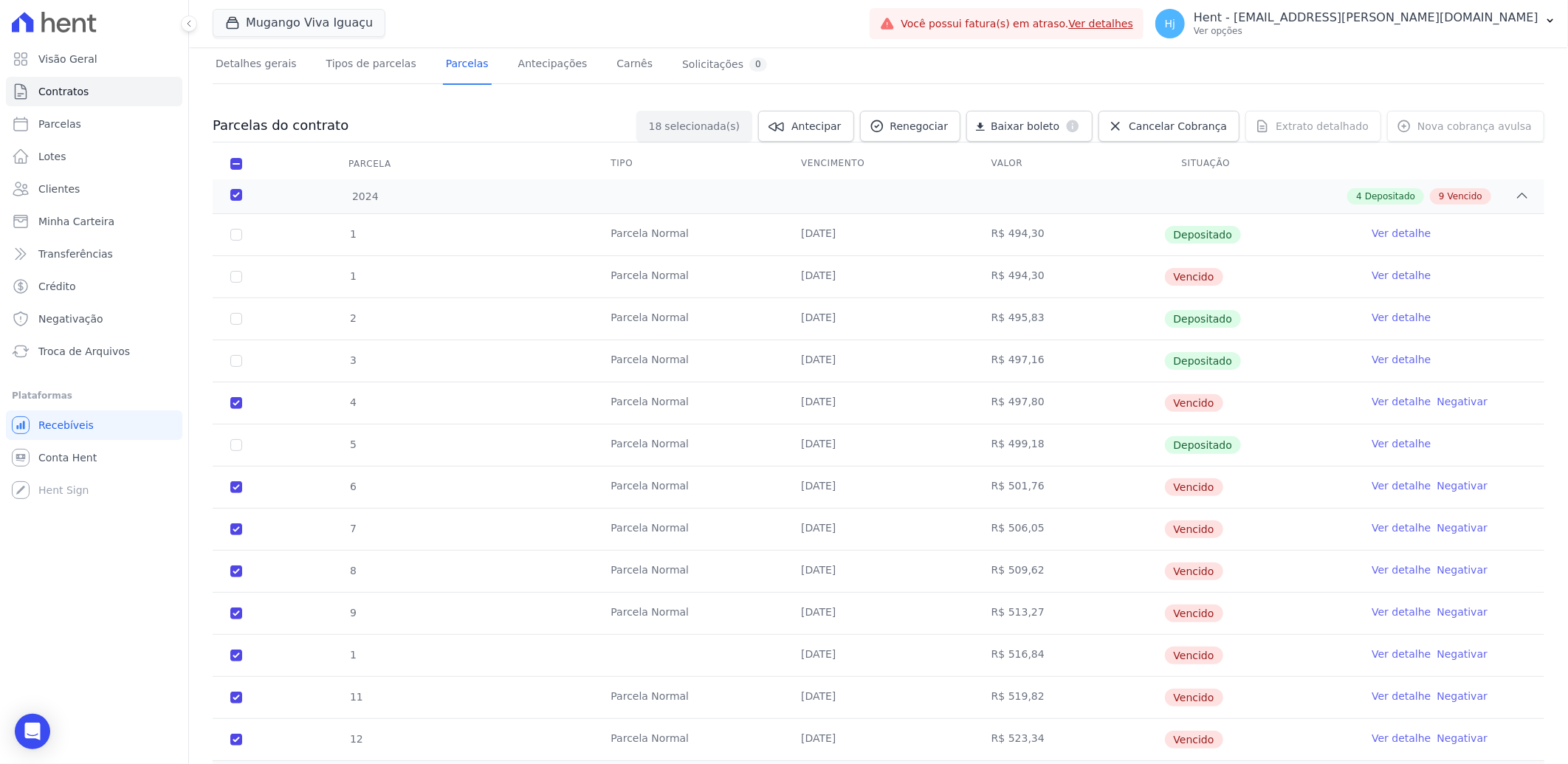
scroll to position [0, 0]
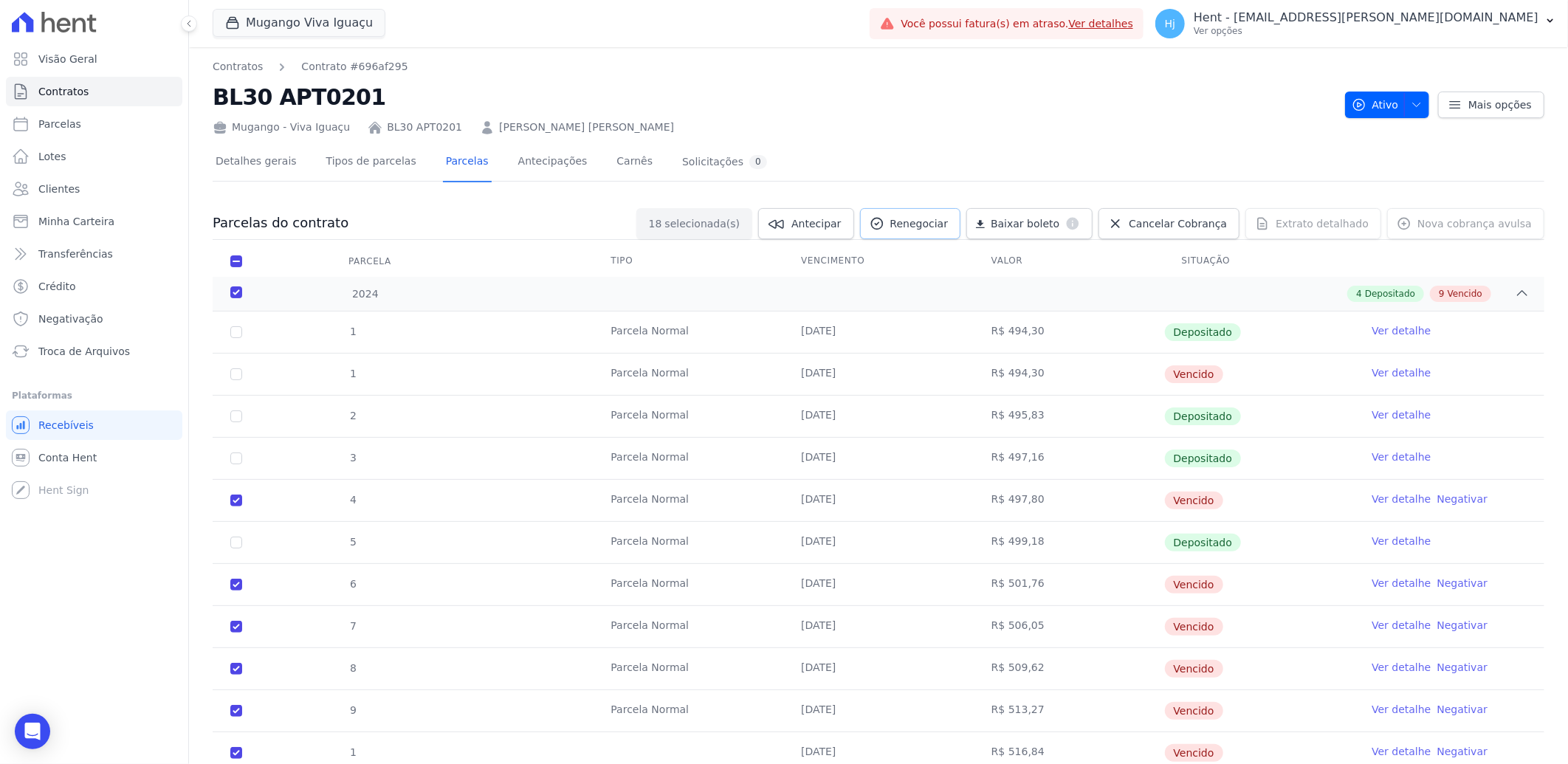
click at [931, 226] on span "Renegociar" at bounding box center [919, 223] width 58 height 15
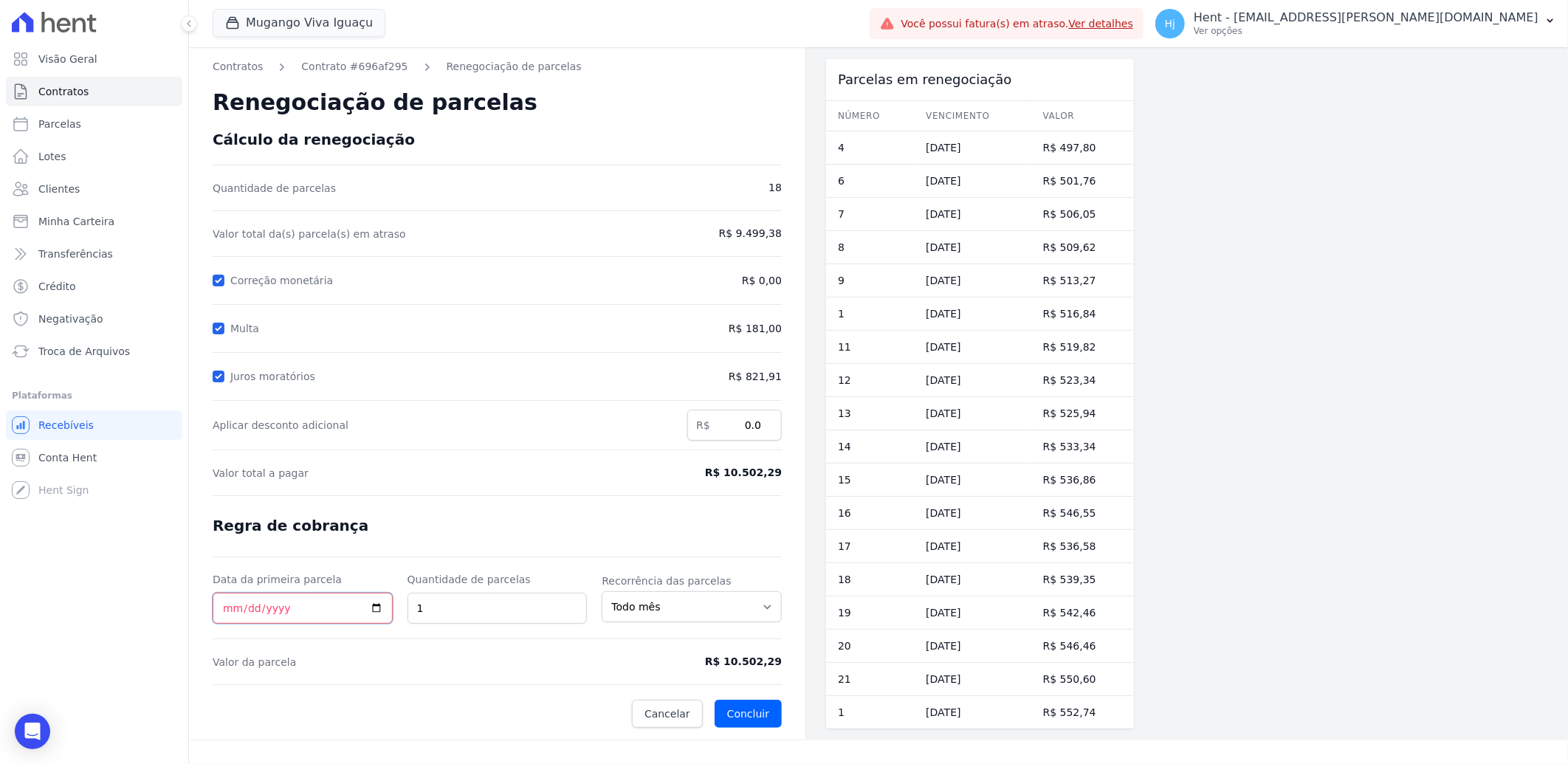
click at [226, 609] on input "Data da primeira parcela" at bounding box center [303, 608] width 180 height 31
type input "[DATE]"
type input "12"
drag, startPoint x: 734, startPoint y: 660, endPoint x: 784, endPoint y: 663, distance: 50.1
click at [784, 663] on div "Contratos Contrato #696af295 Renegociação de parcelas Renegociação de parcelas …" at bounding box center [497, 394] width 617 height 693
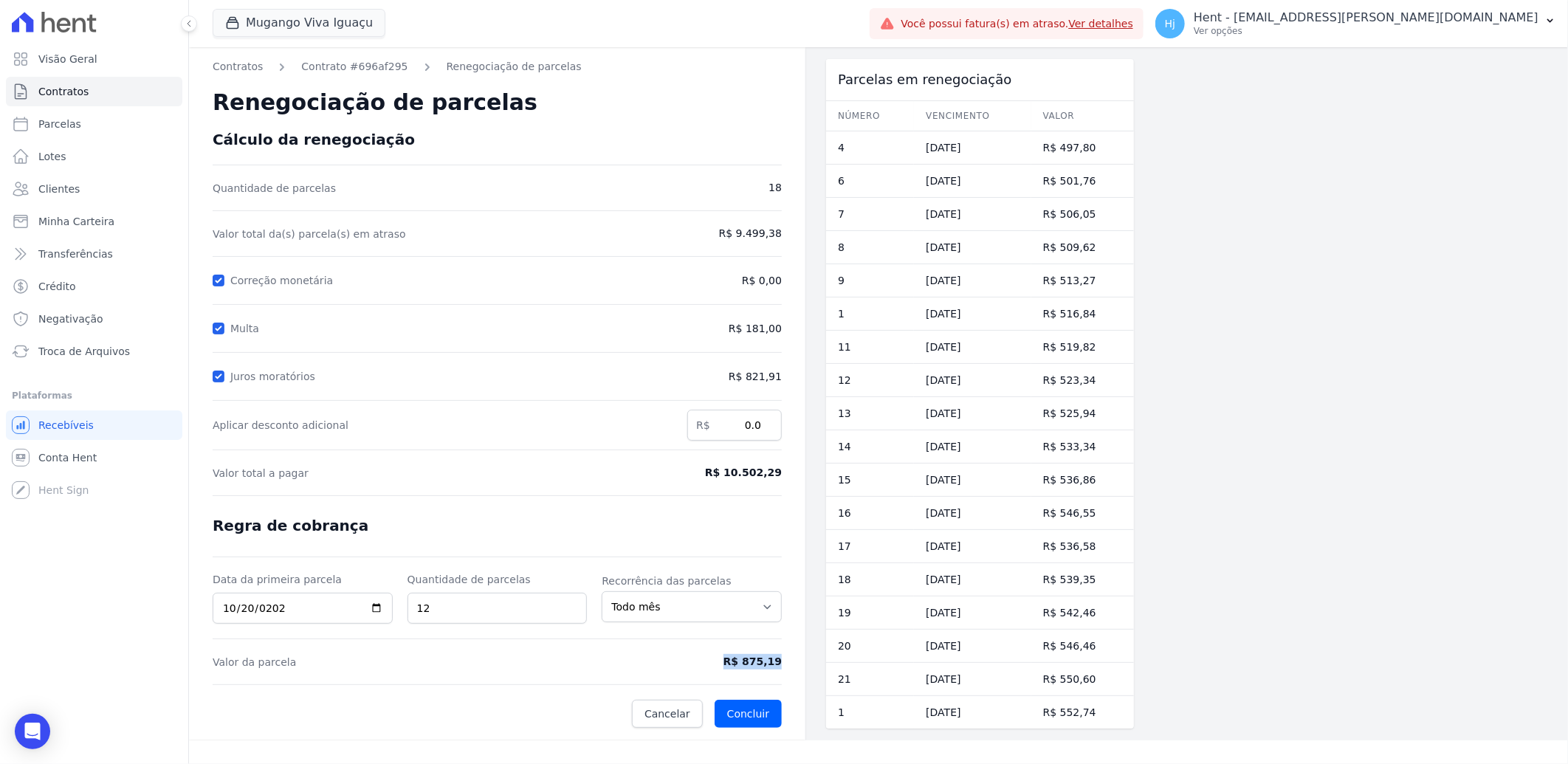
copy span "R$ 875,19"
